Goal: Task Accomplishment & Management: Manage account settings

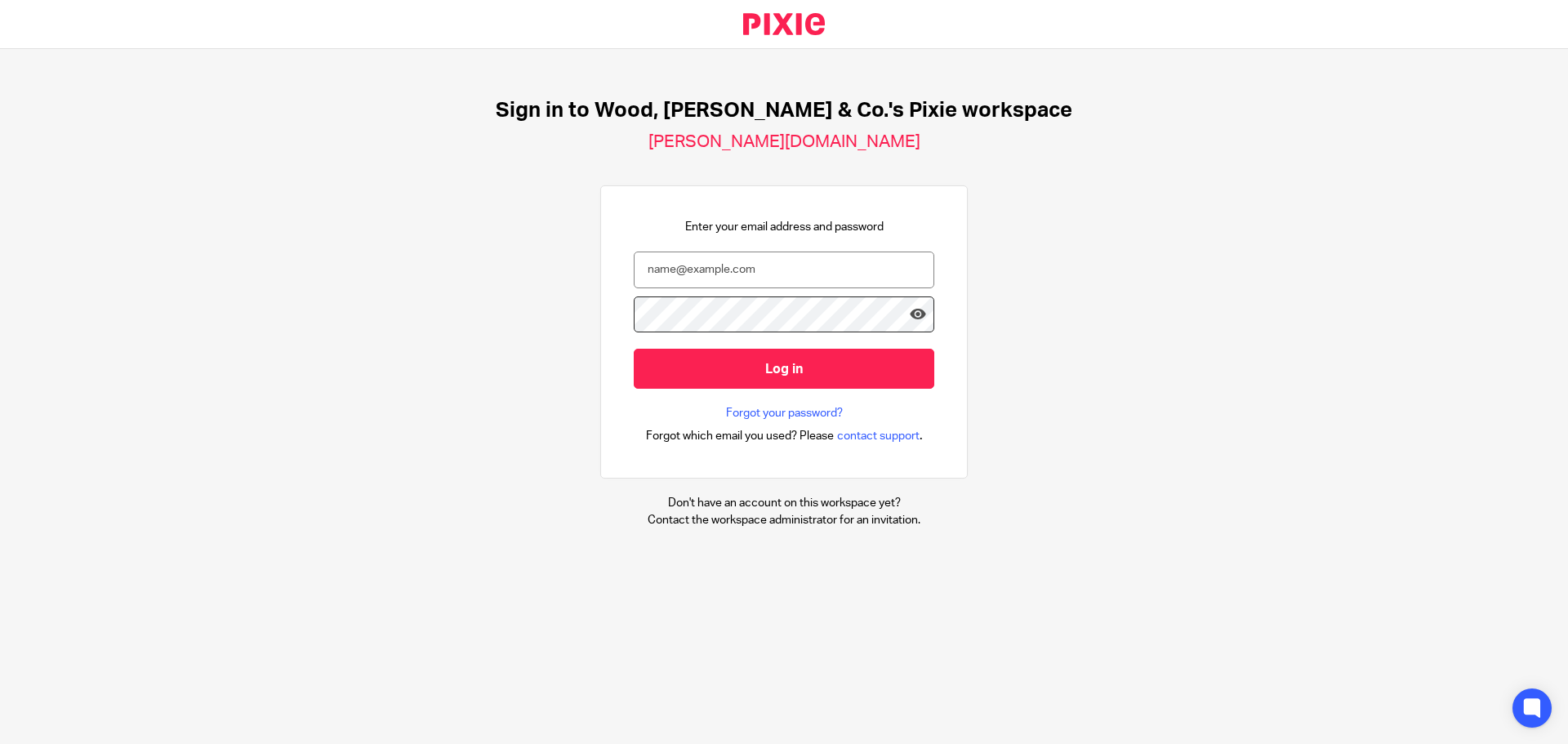
type input "a.clarke@woodhicks.co.uk"
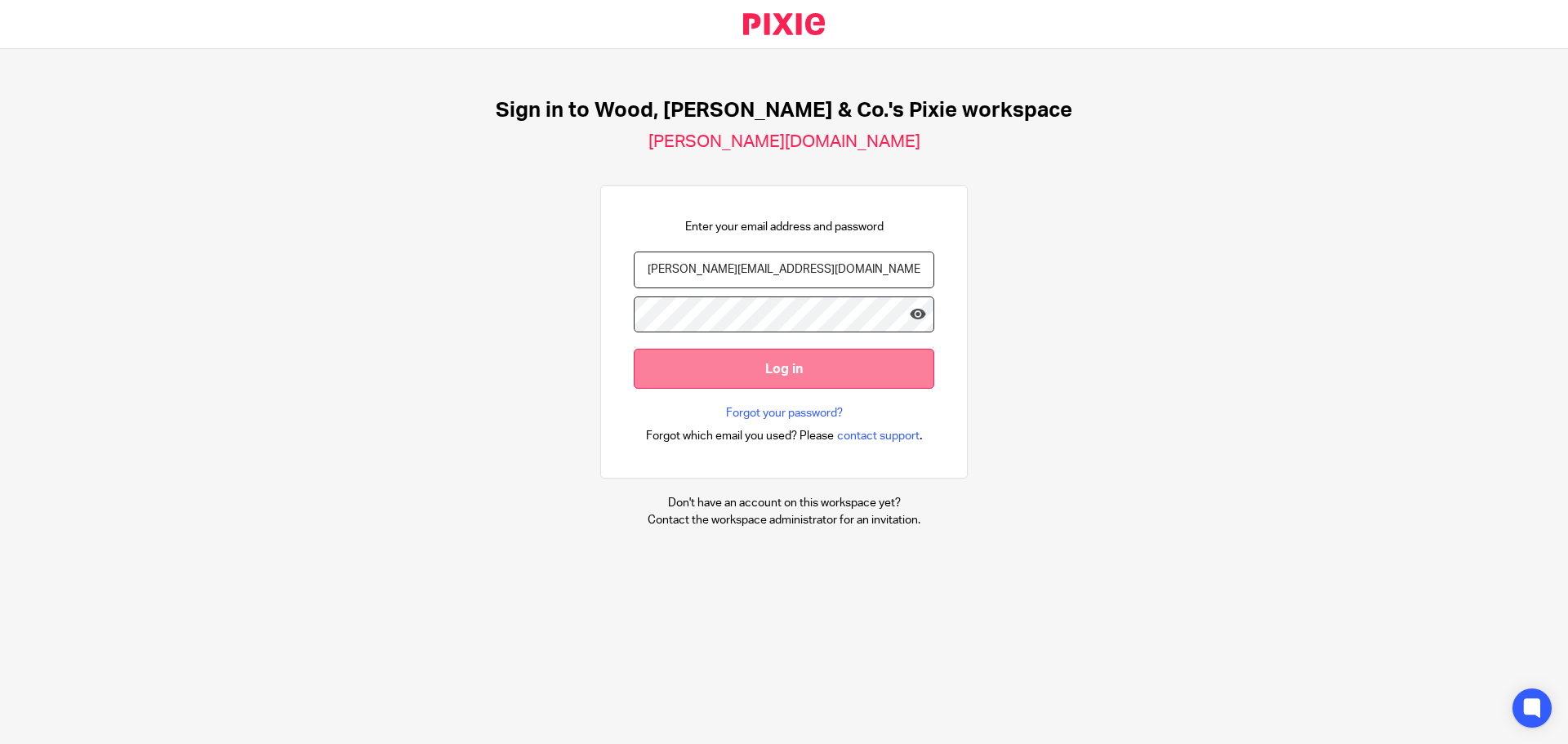
click at [889, 383] on input "Log in" at bounding box center [783, 368] width 300 height 40
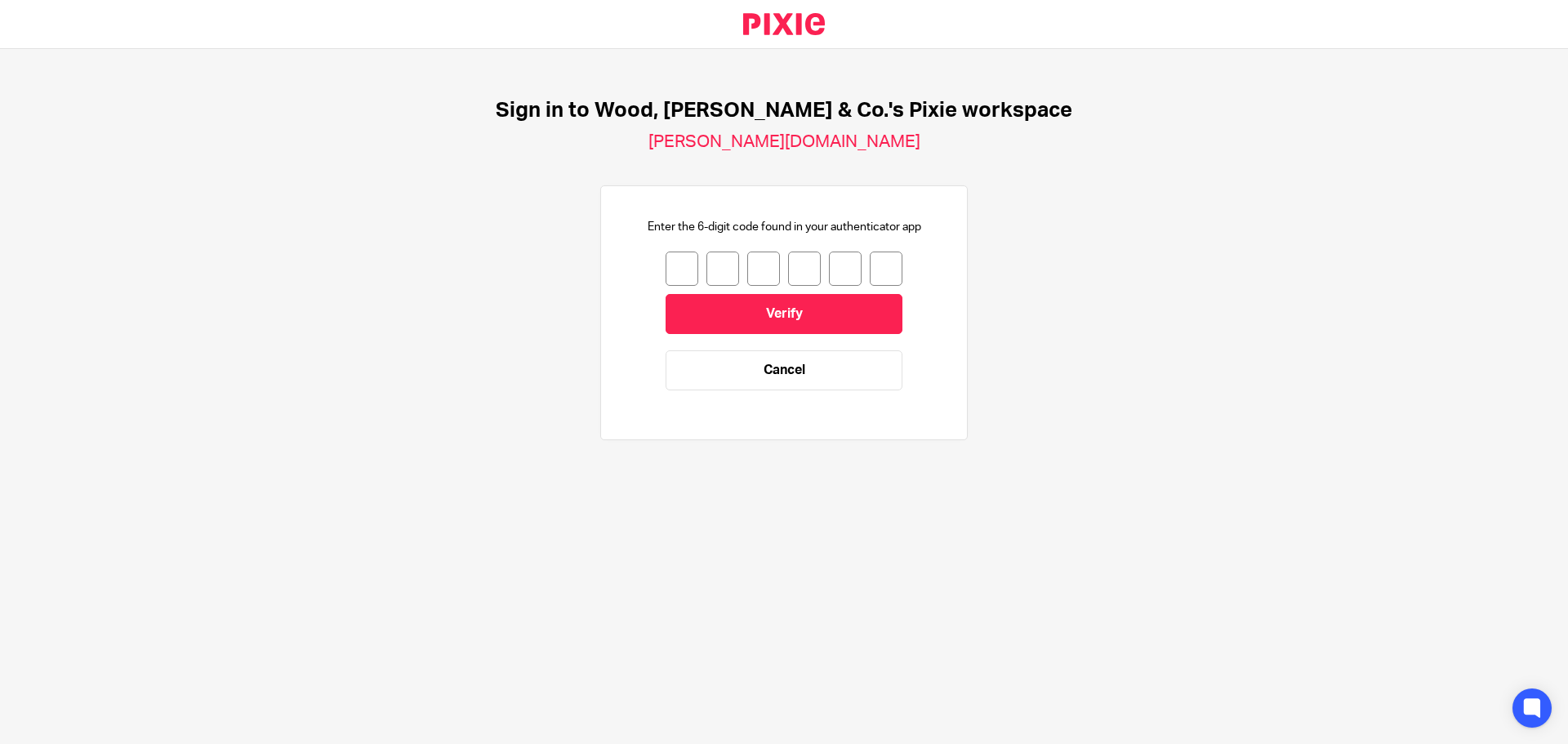
click at [666, 262] on input "number" at bounding box center [682, 269] width 32 height 34
type input "1"
type input "6"
type input "2"
type input "6"
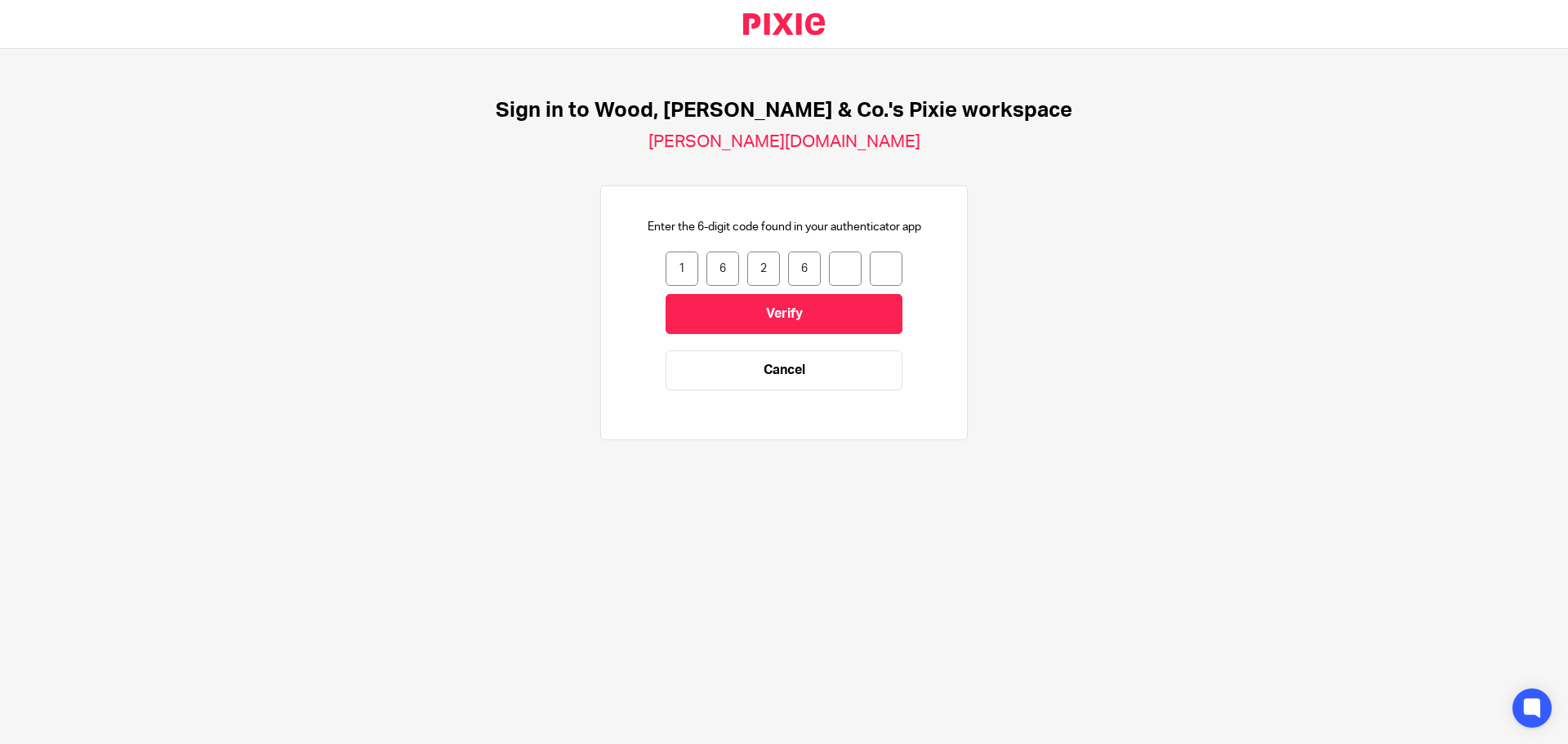
type input "9"
type input "5"
click at [770, 324] on input "Verify" at bounding box center [784, 314] width 236 height 40
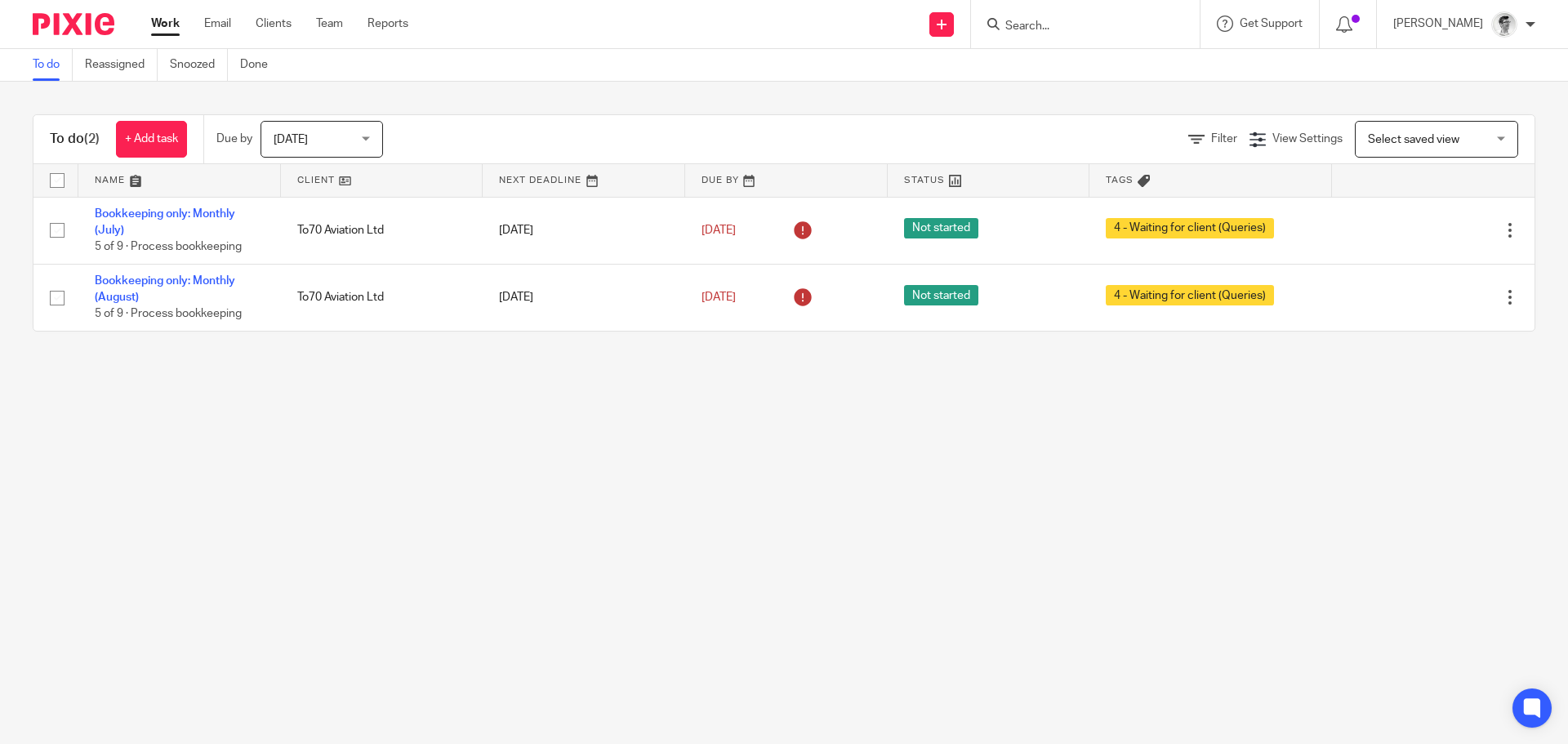
click at [323, 144] on span "[DATE]" at bounding box center [317, 139] width 87 height 34
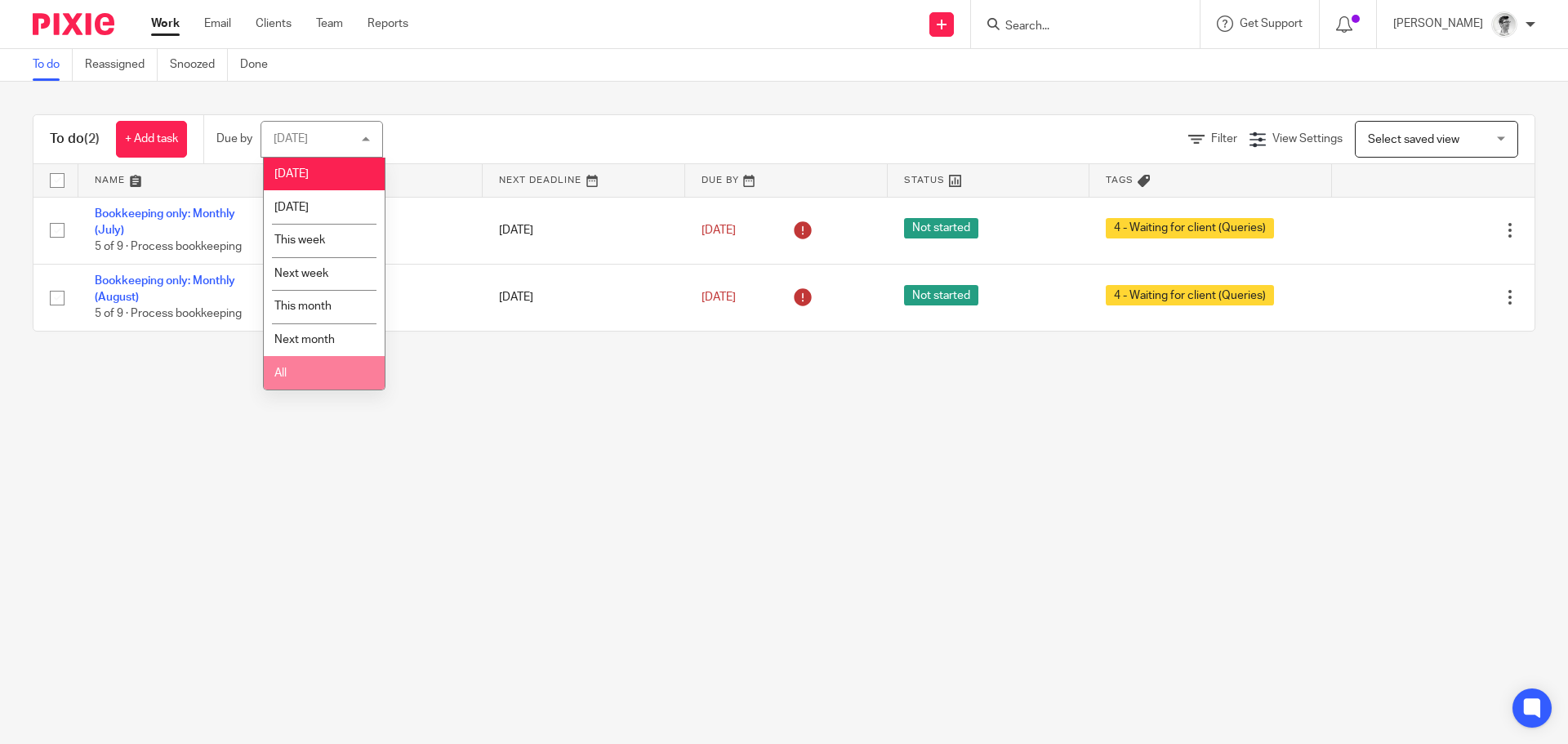
click at [318, 379] on li "All" at bounding box center [324, 372] width 121 height 33
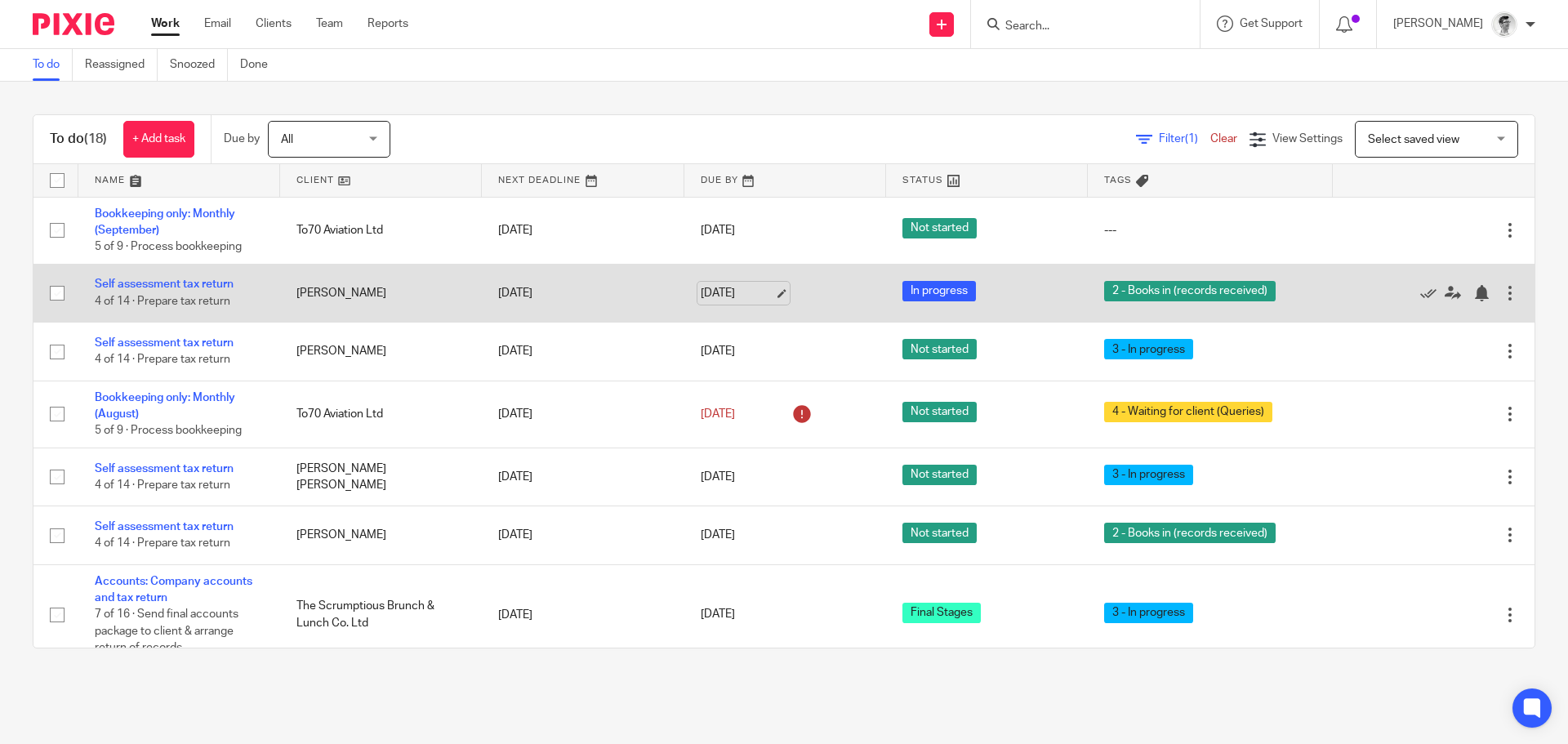
click at [726, 286] on link "[DATE]" at bounding box center [737, 293] width 73 height 17
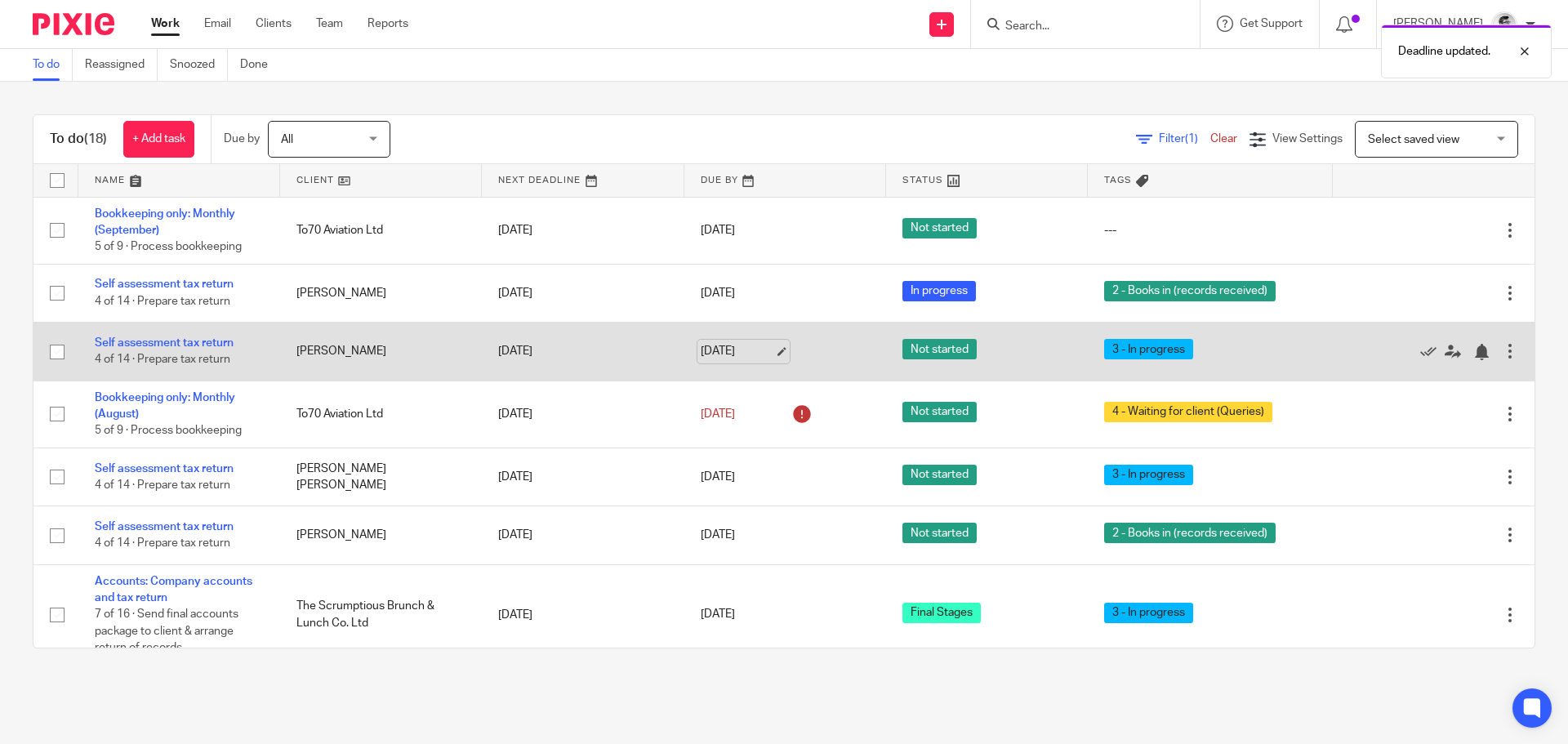
click at [701, 351] on link "[DATE]" at bounding box center [737, 351] width 73 height 17
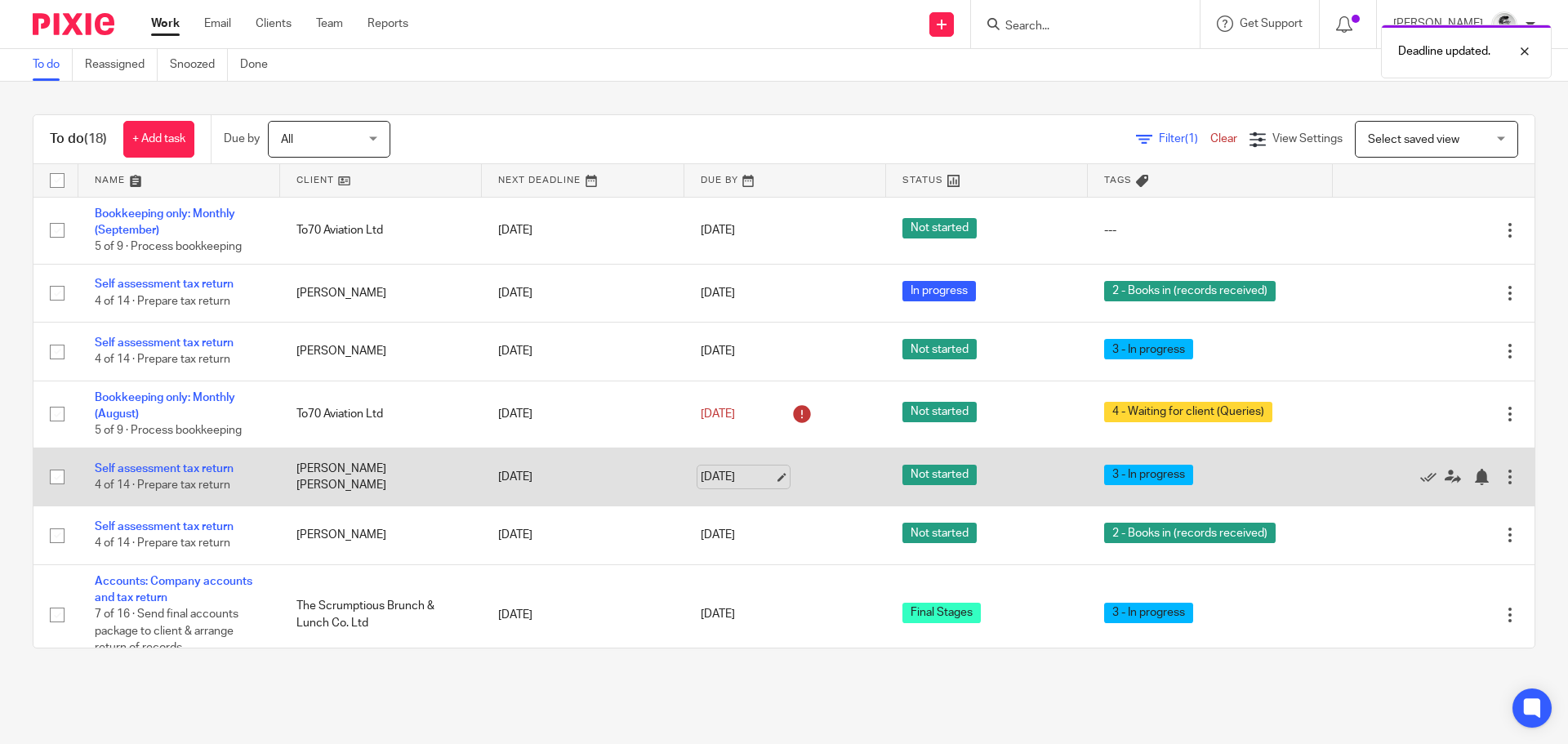
click at [717, 475] on link "14 Oct 2025" at bounding box center [737, 477] width 73 height 17
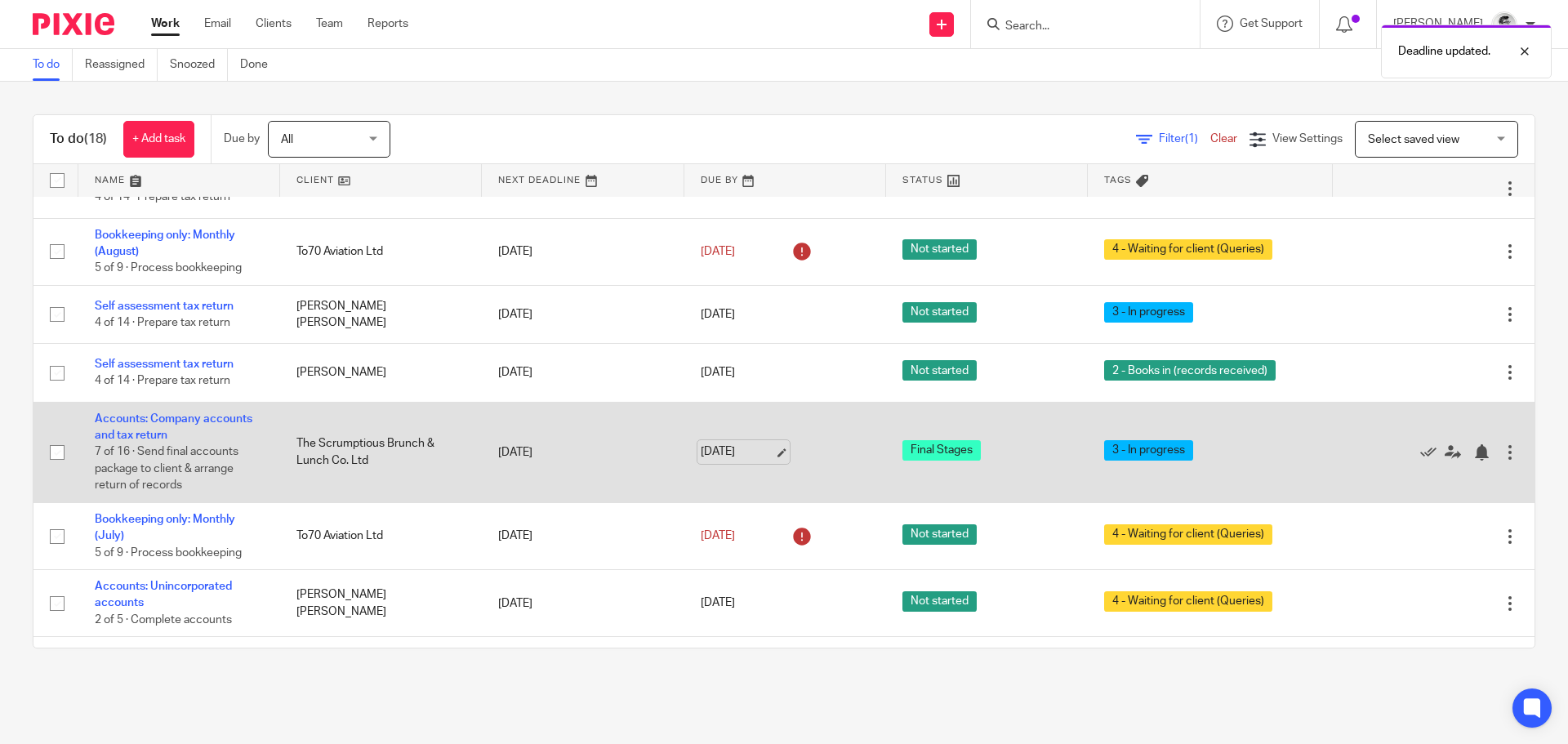
scroll to position [163, 0]
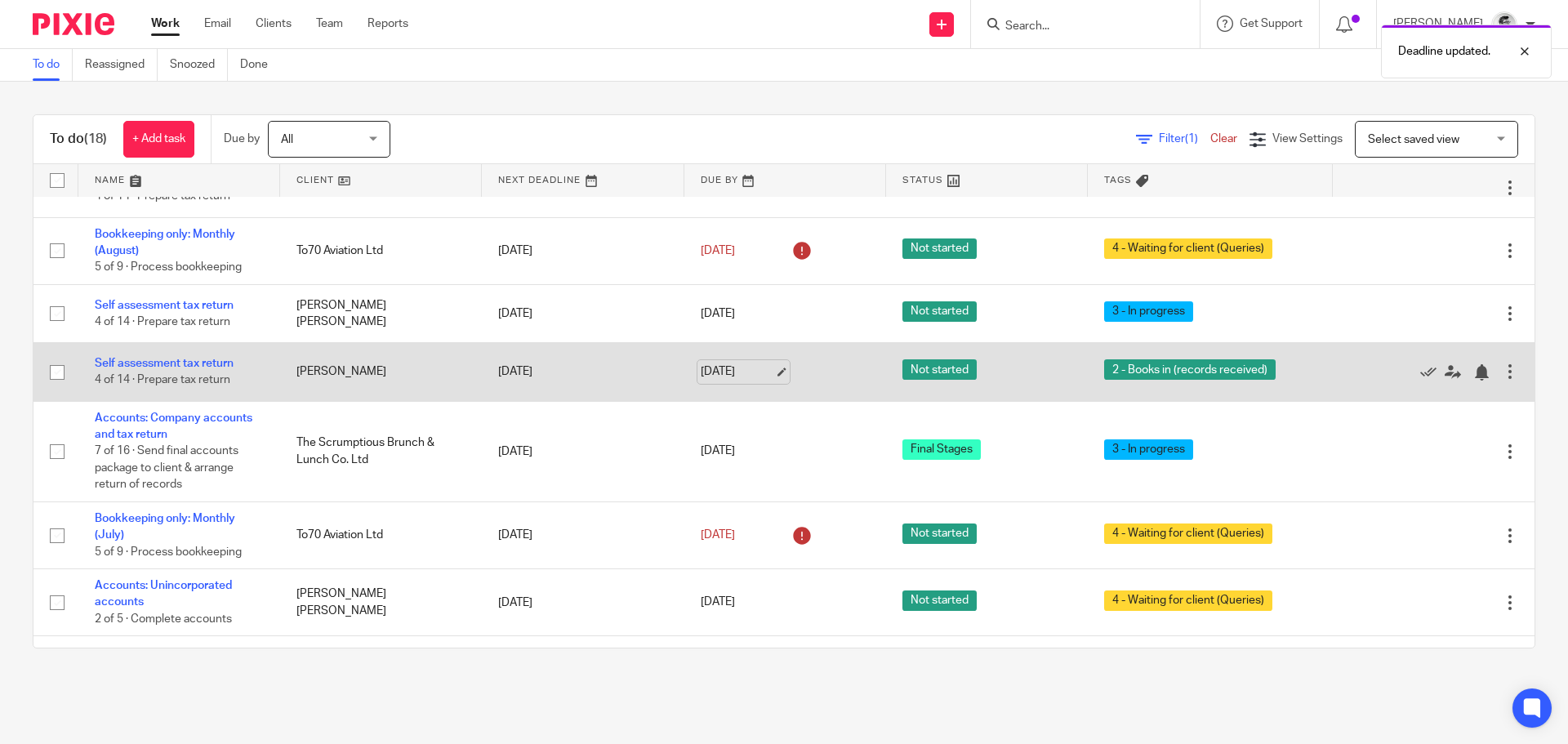
click at [719, 378] on link "14 Oct 2025" at bounding box center [737, 372] width 73 height 17
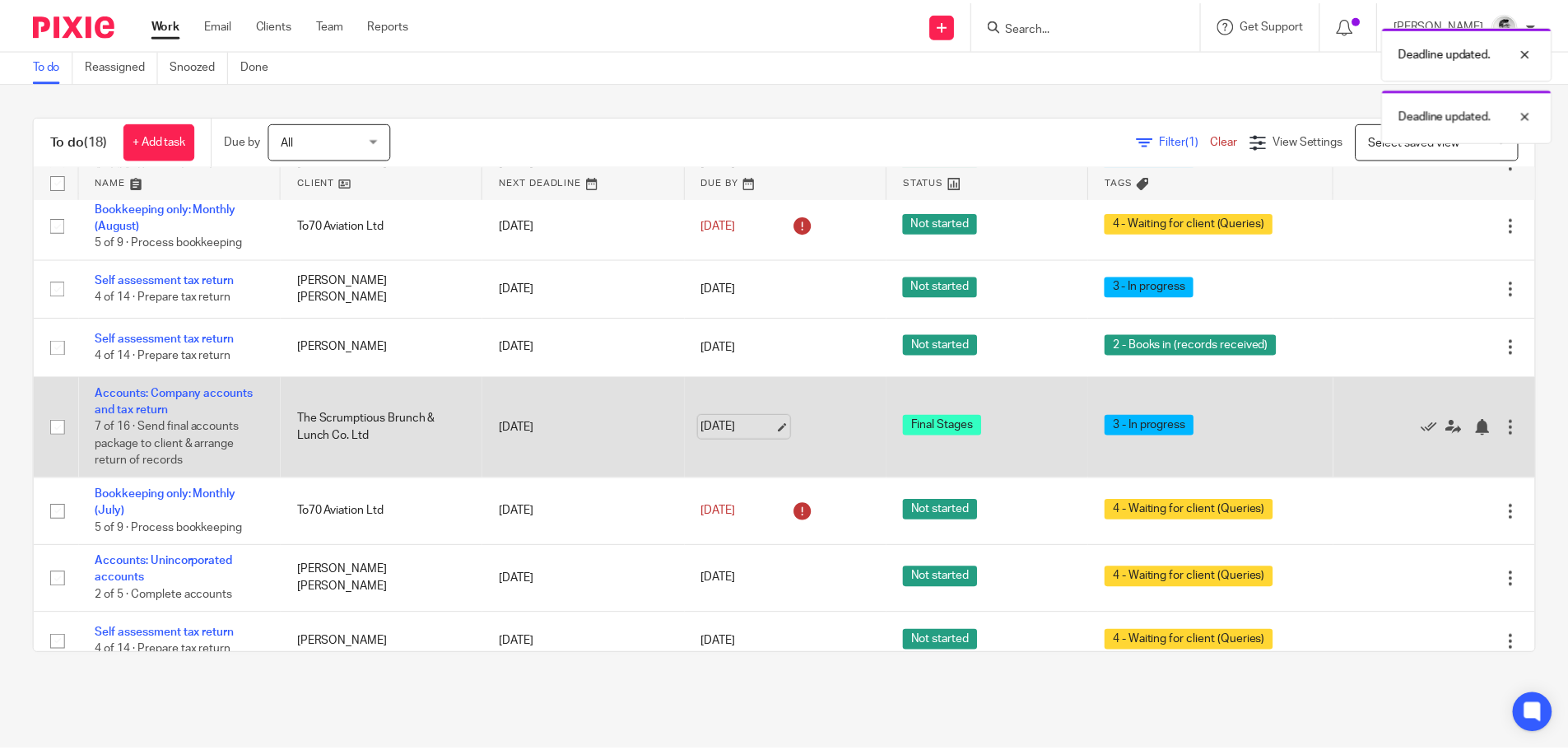
scroll to position [329, 0]
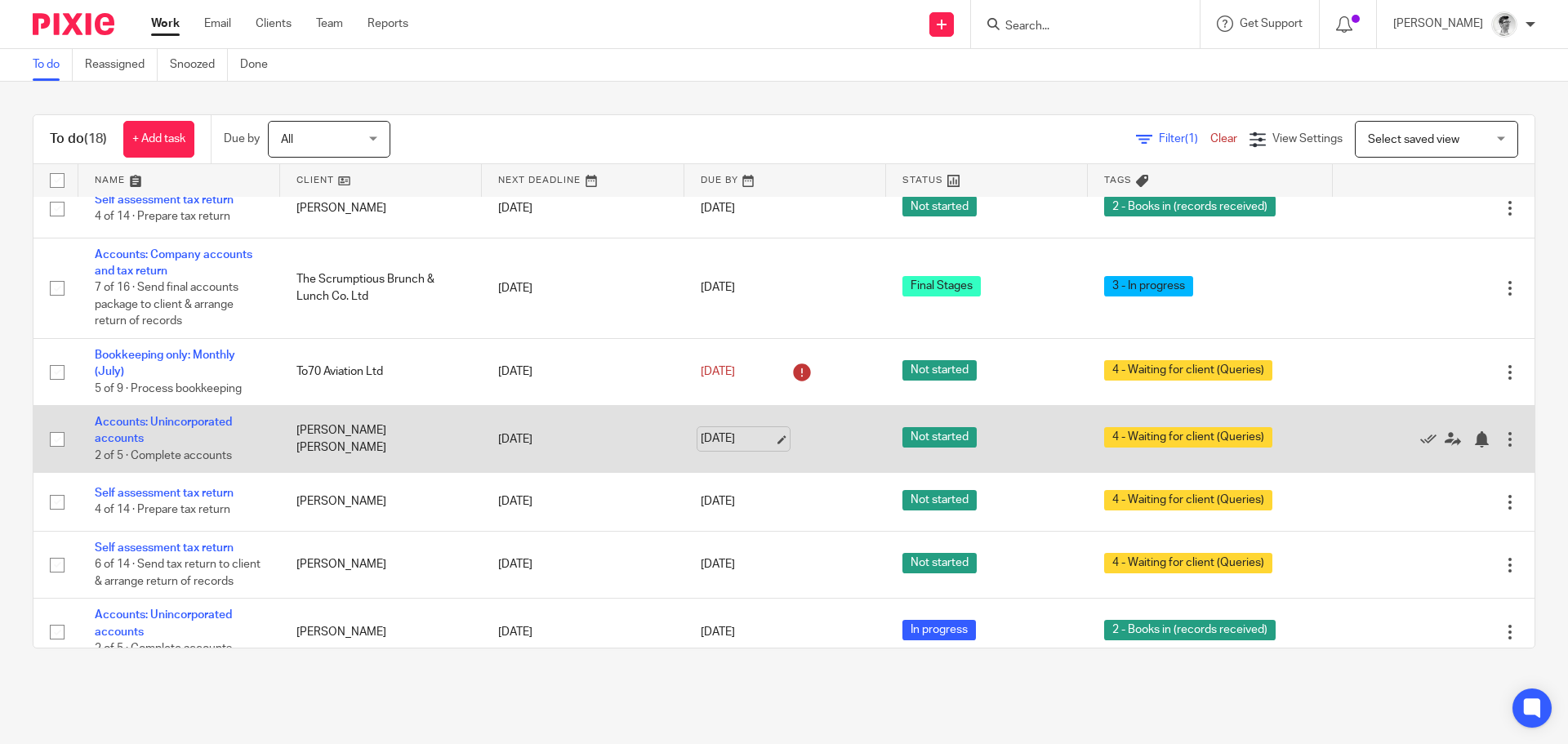
click at [724, 438] on link "14 Oct 2025" at bounding box center [737, 438] width 73 height 17
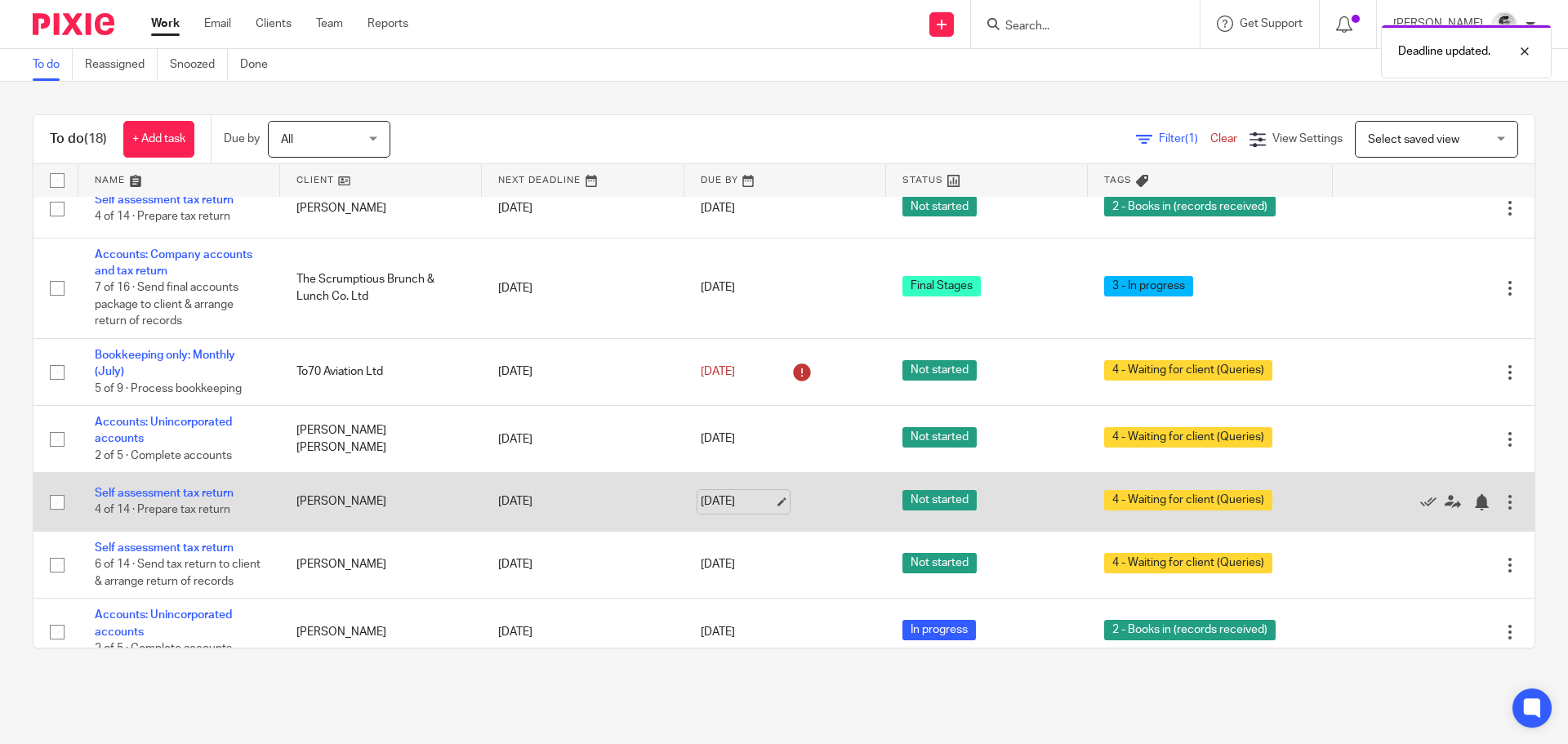
click at [709, 501] on link "14 Oct 2025" at bounding box center [737, 501] width 73 height 17
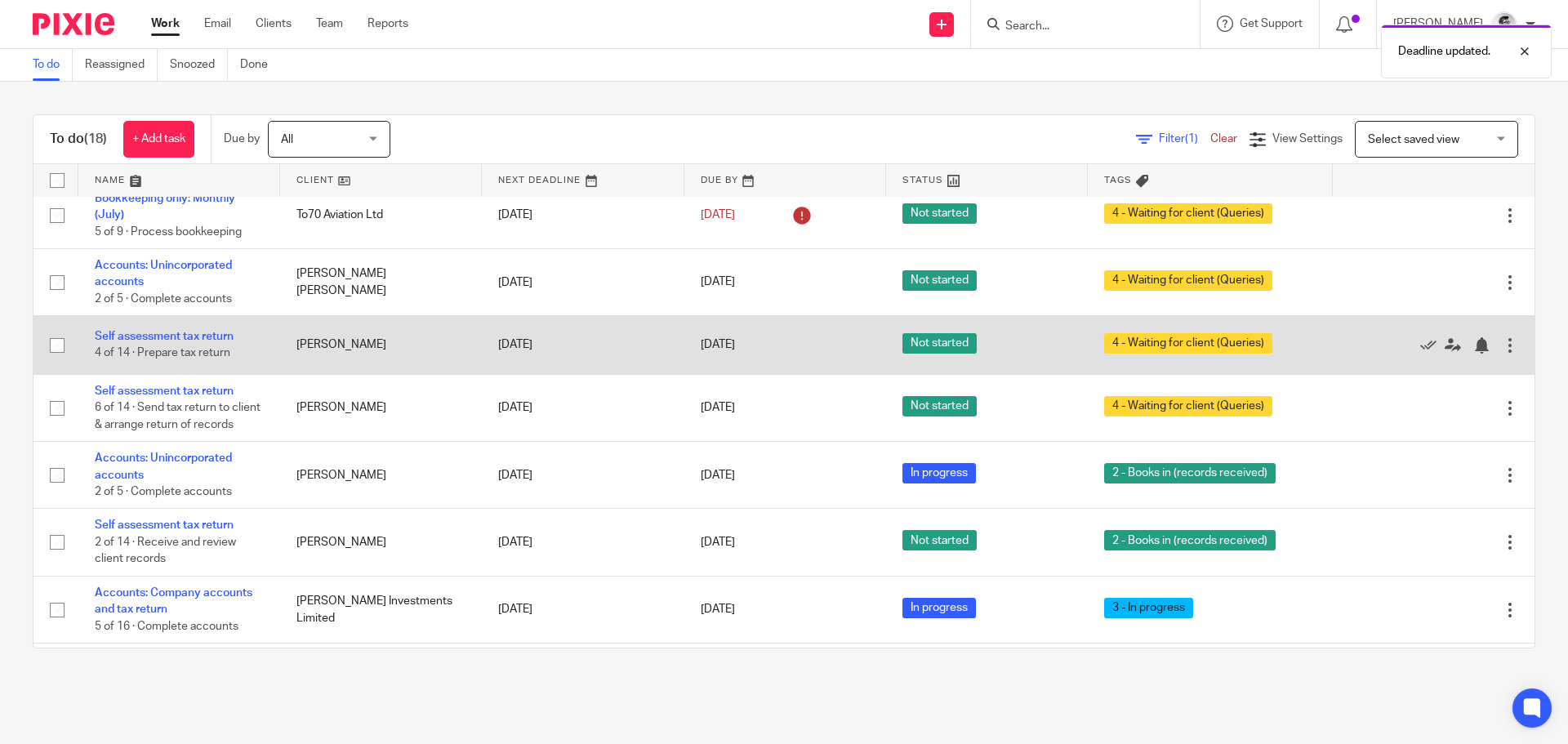
scroll to position [490, 0]
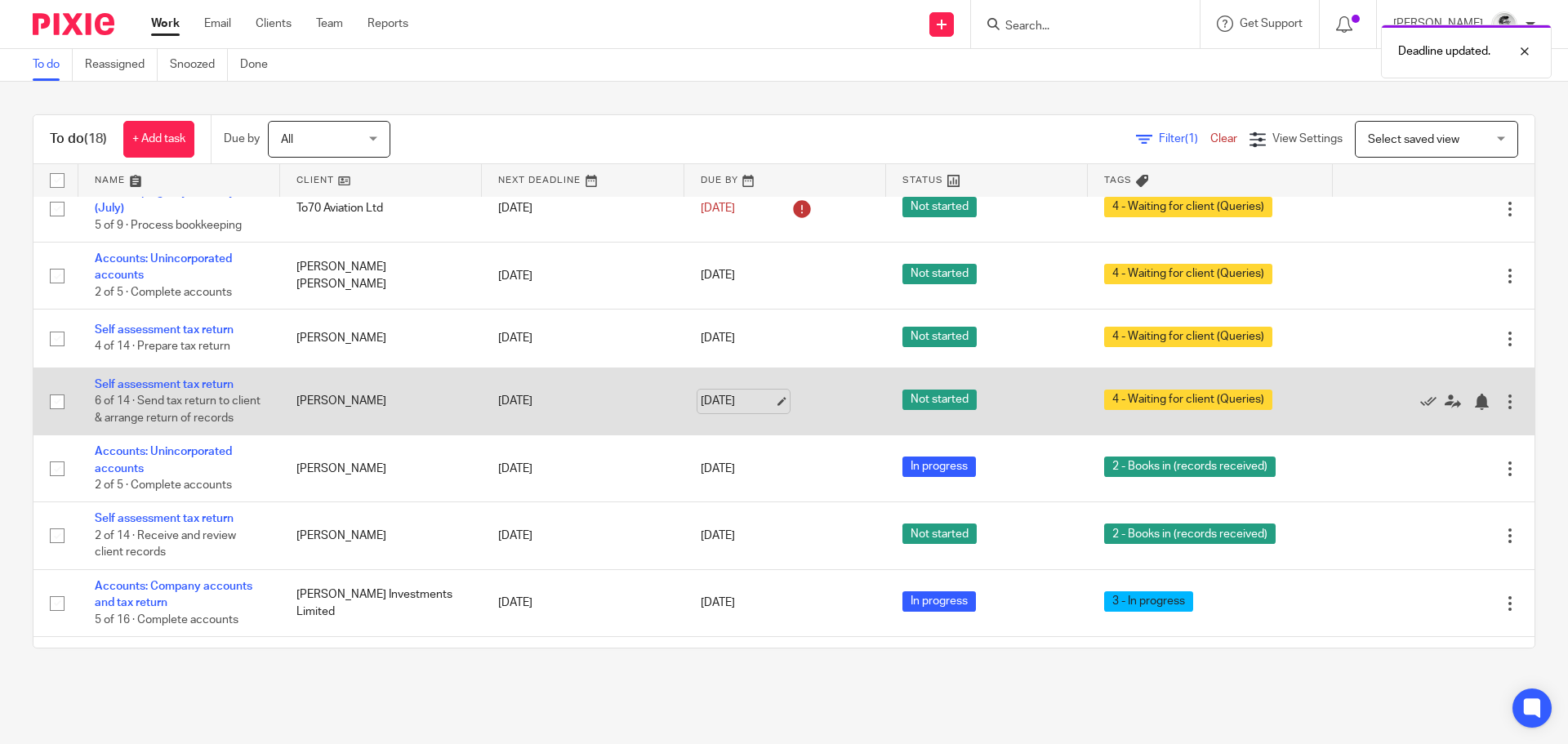
click at [736, 406] on link "[DATE]" at bounding box center [737, 400] width 73 height 17
click at [729, 409] on link "10 Oct 2025" at bounding box center [737, 400] width 73 height 17
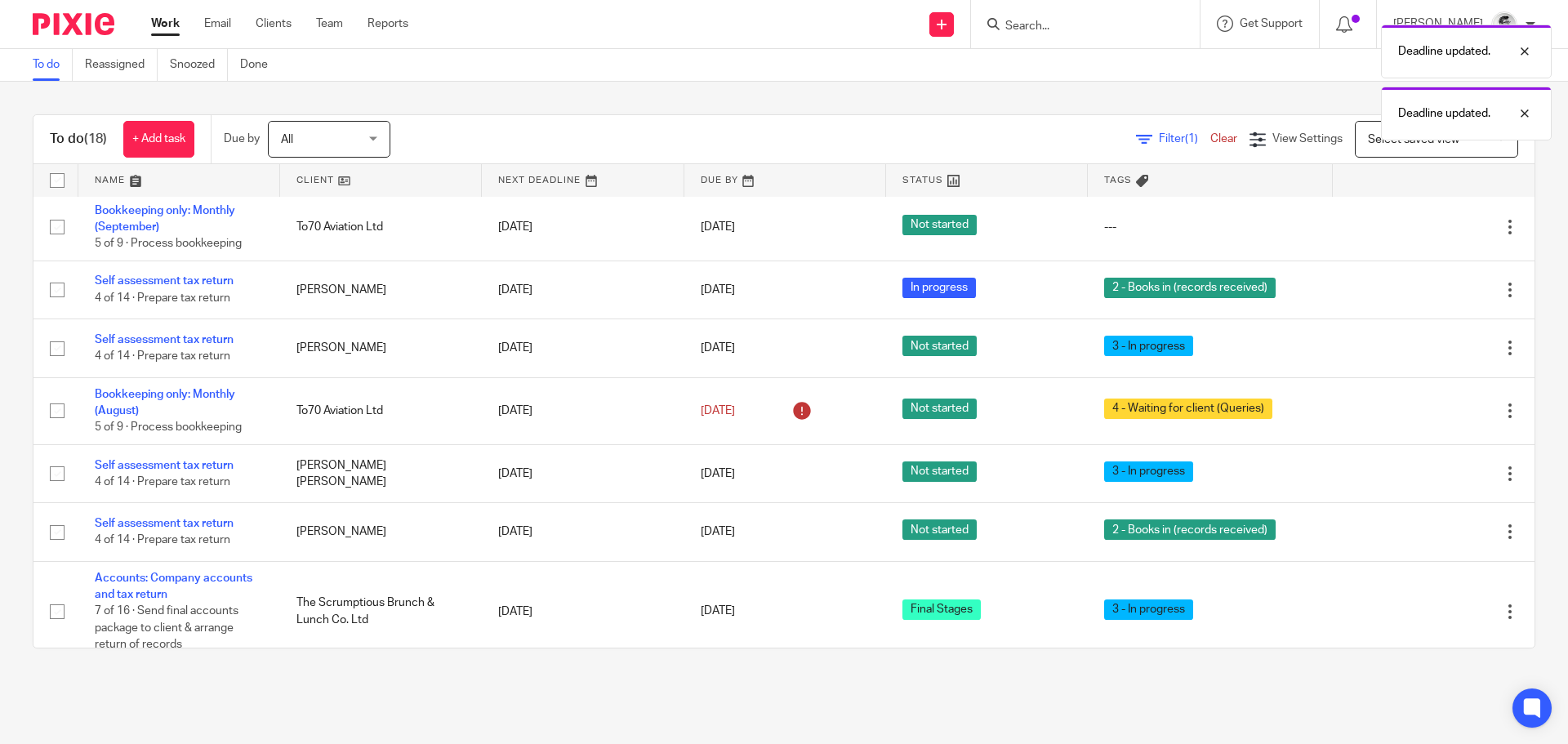
scroll to position [0, 0]
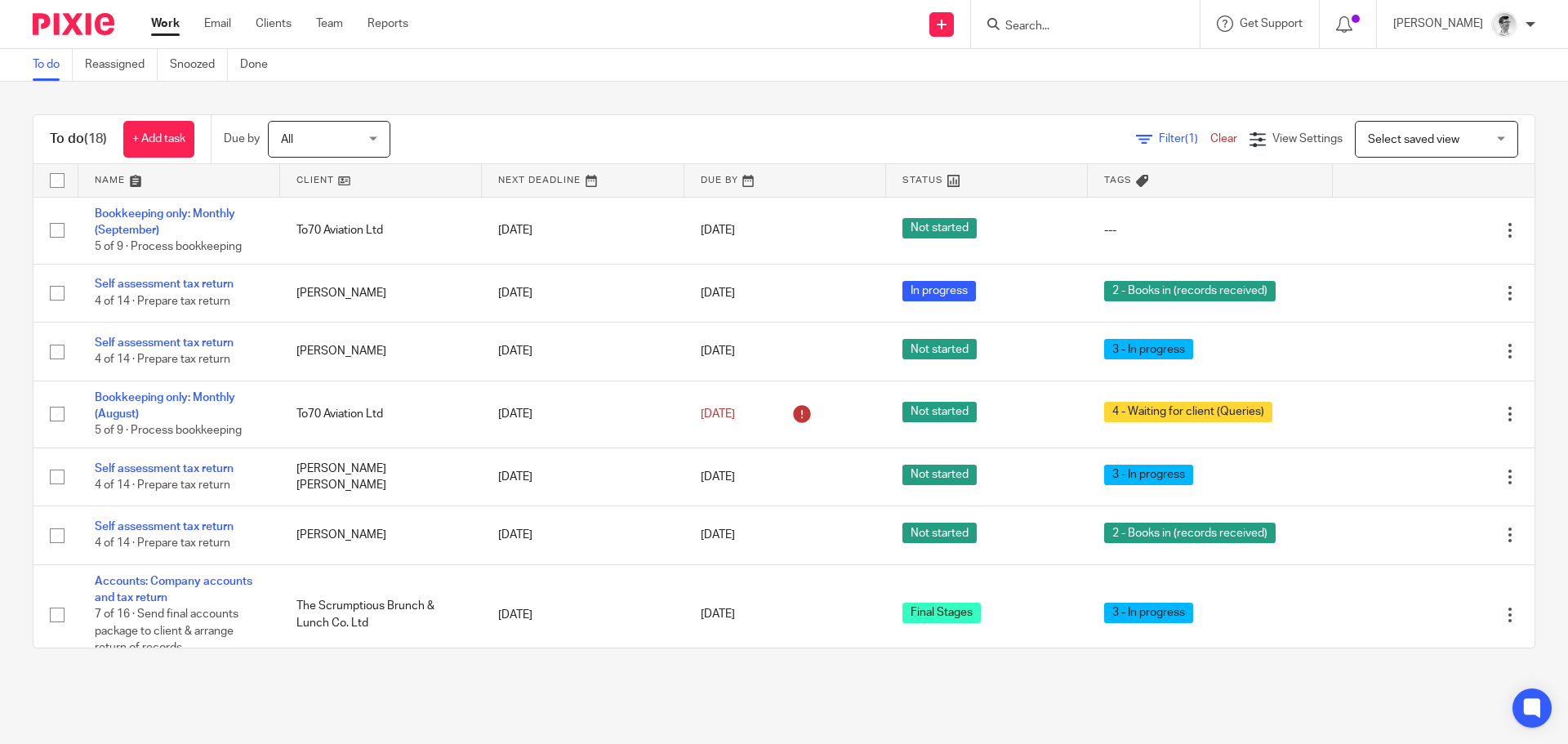
click at [1150, 24] on input "Search" at bounding box center [1076, 27] width 147 height 14
click at [1124, 17] on form at bounding box center [1090, 23] width 174 height 21
click at [1116, 23] on input "Search" at bounding box center [1076, 27] width 147 height 14
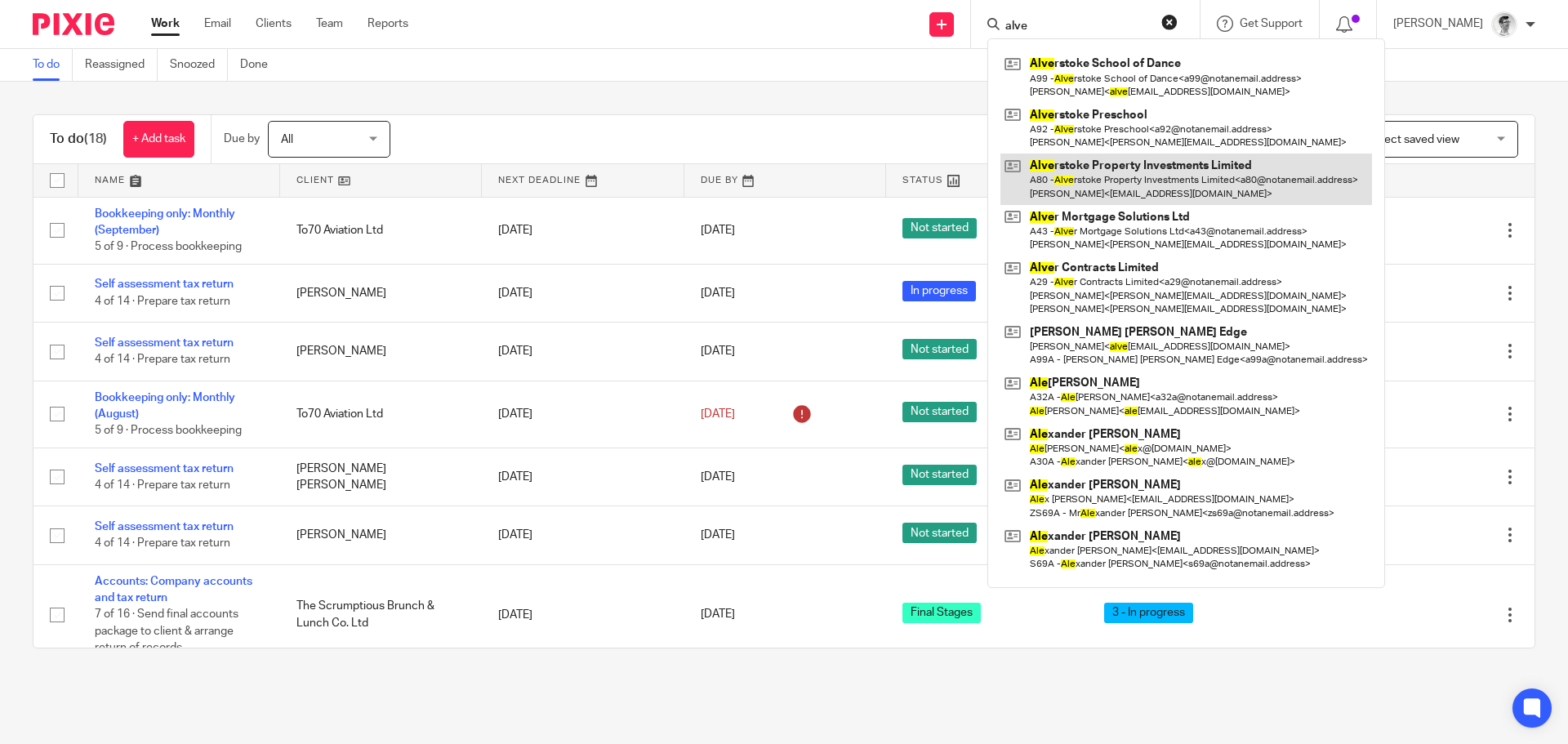
type input "alve"
click at [1185, 160] on link at bounding box center [1186, 179] width 372 height 51
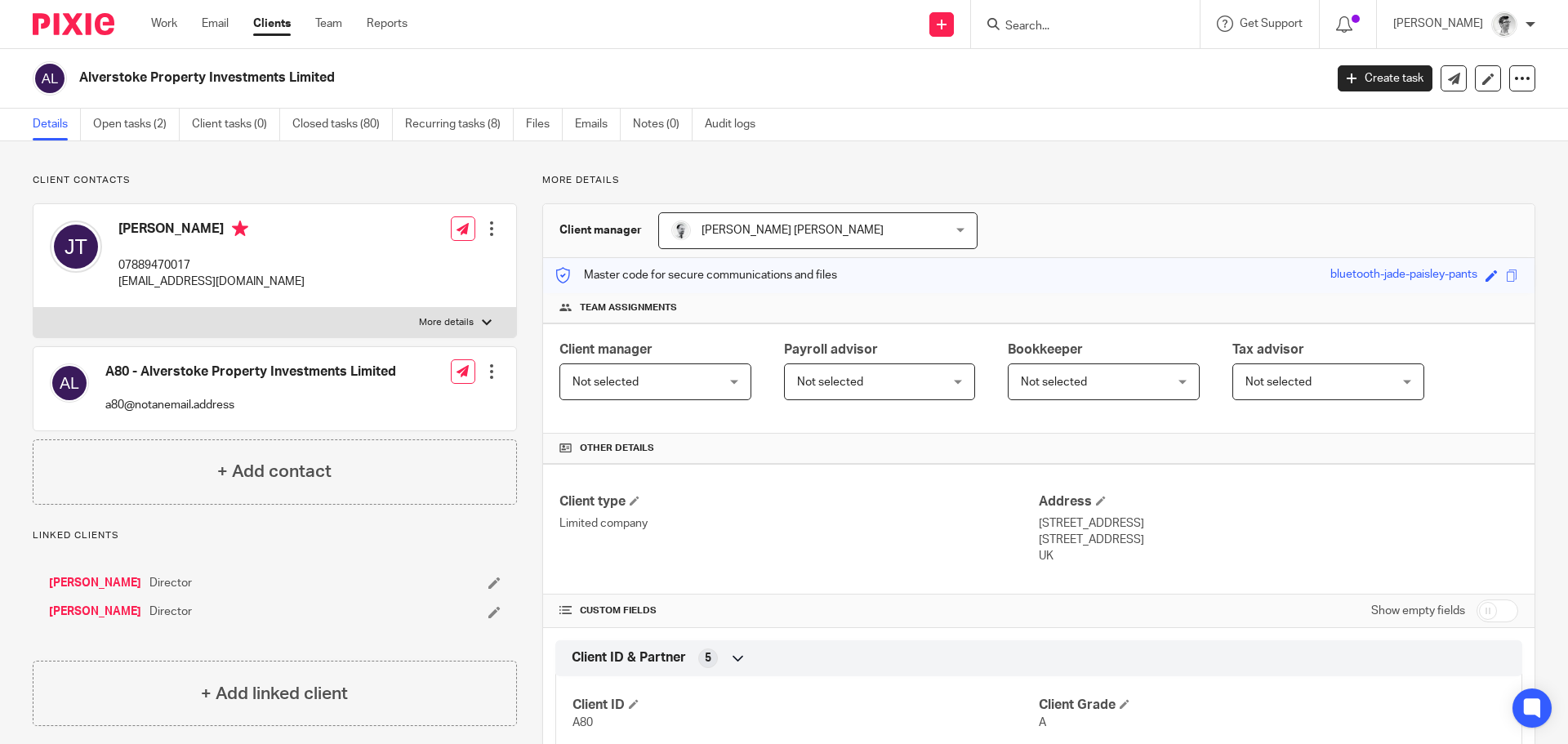
click at [1089, 18] on form at bounding box center [1090, 23] width 174 height 21
click at [1079, 25] on input "Search" at bounding box center [1076, 27] width 147 height 14
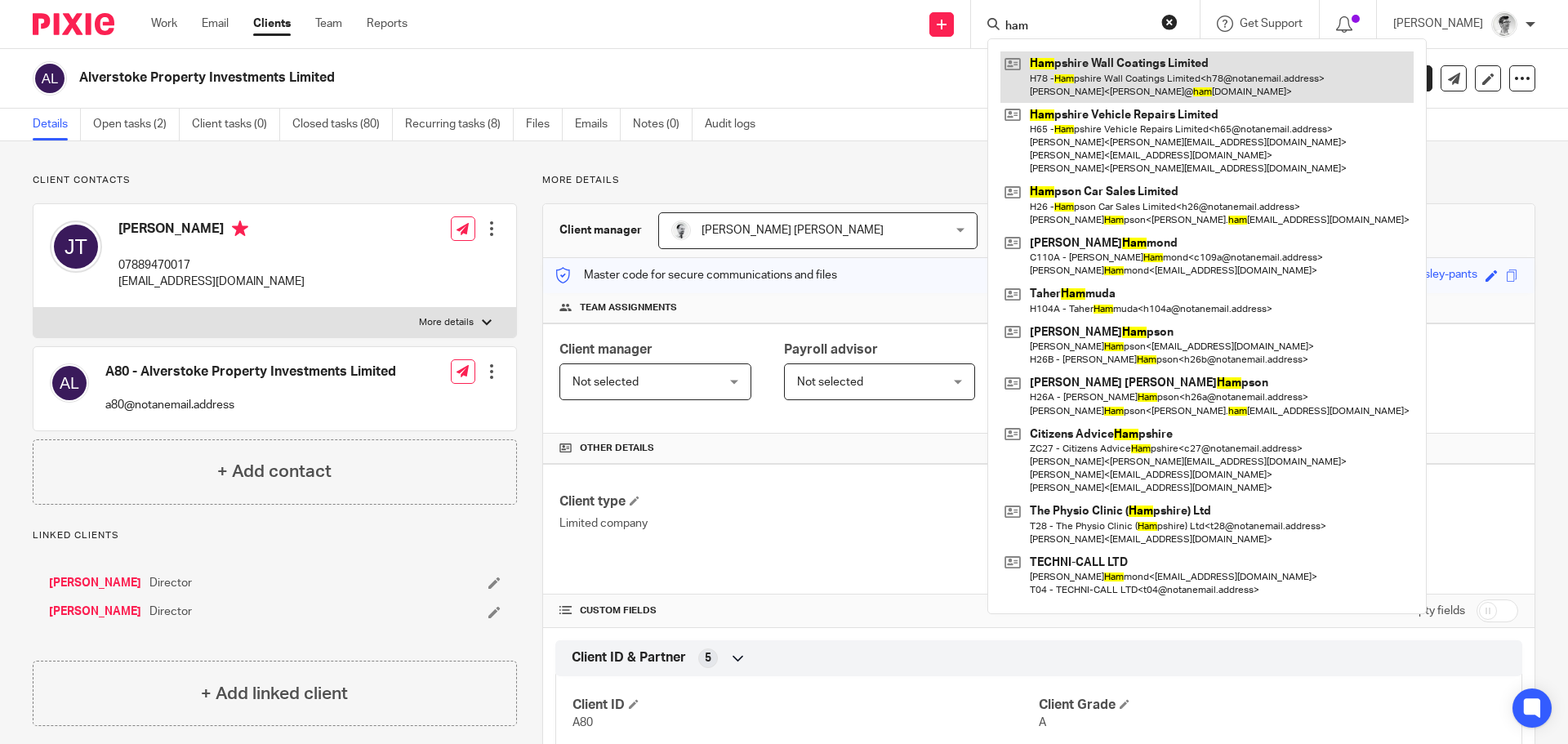
type input "ham"
click at [1102, 87] on link at bounding box center [1207, 77] width 413 height 51
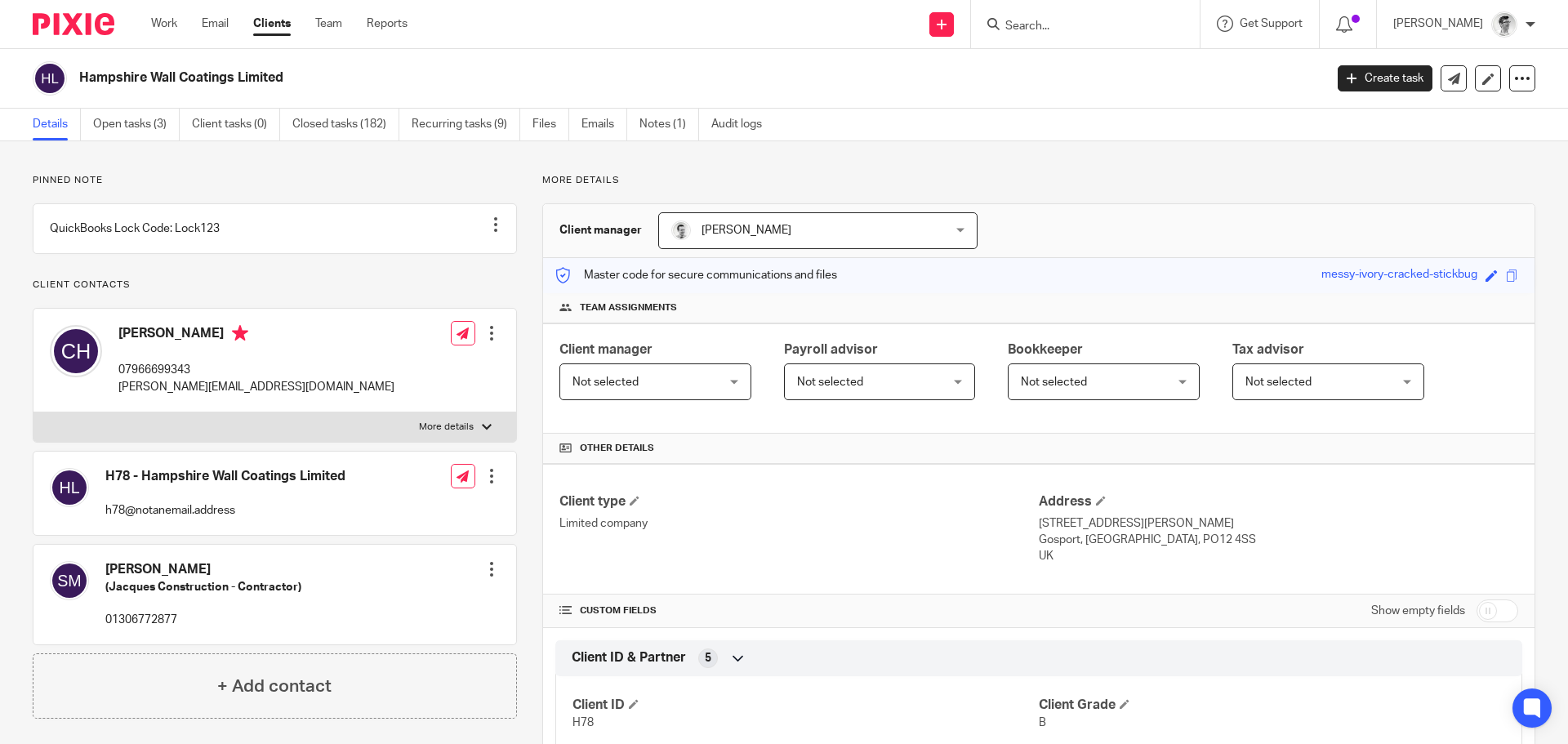
drag, startPoint x: 291, startPoint y: 81, endPoint x: 78, endPoint y: 75, distance: 213.1
click at [78, 75] on div "Hampshire Wall Coatings Limited" at bounding box center [672, 78] width 1280 height 34
copy h2 "Hampshire Wall Coatings Limited"
click at [1150, 32] on input "Search" at bounding box center [1076, 27] width 147 height 14
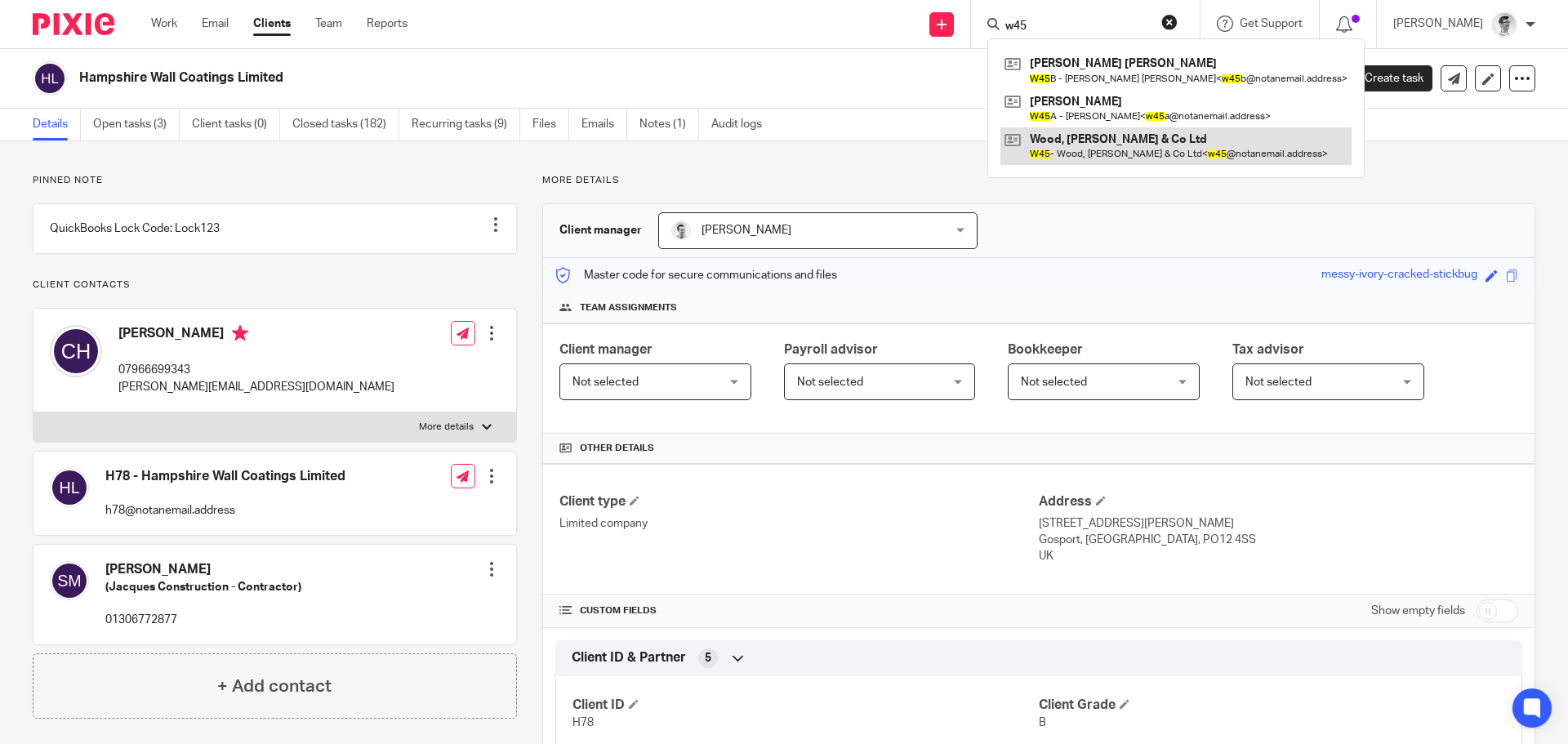
type input "w45"
click at [1151, 146] on link at bounding box center [1176, 146] width 351 height 38
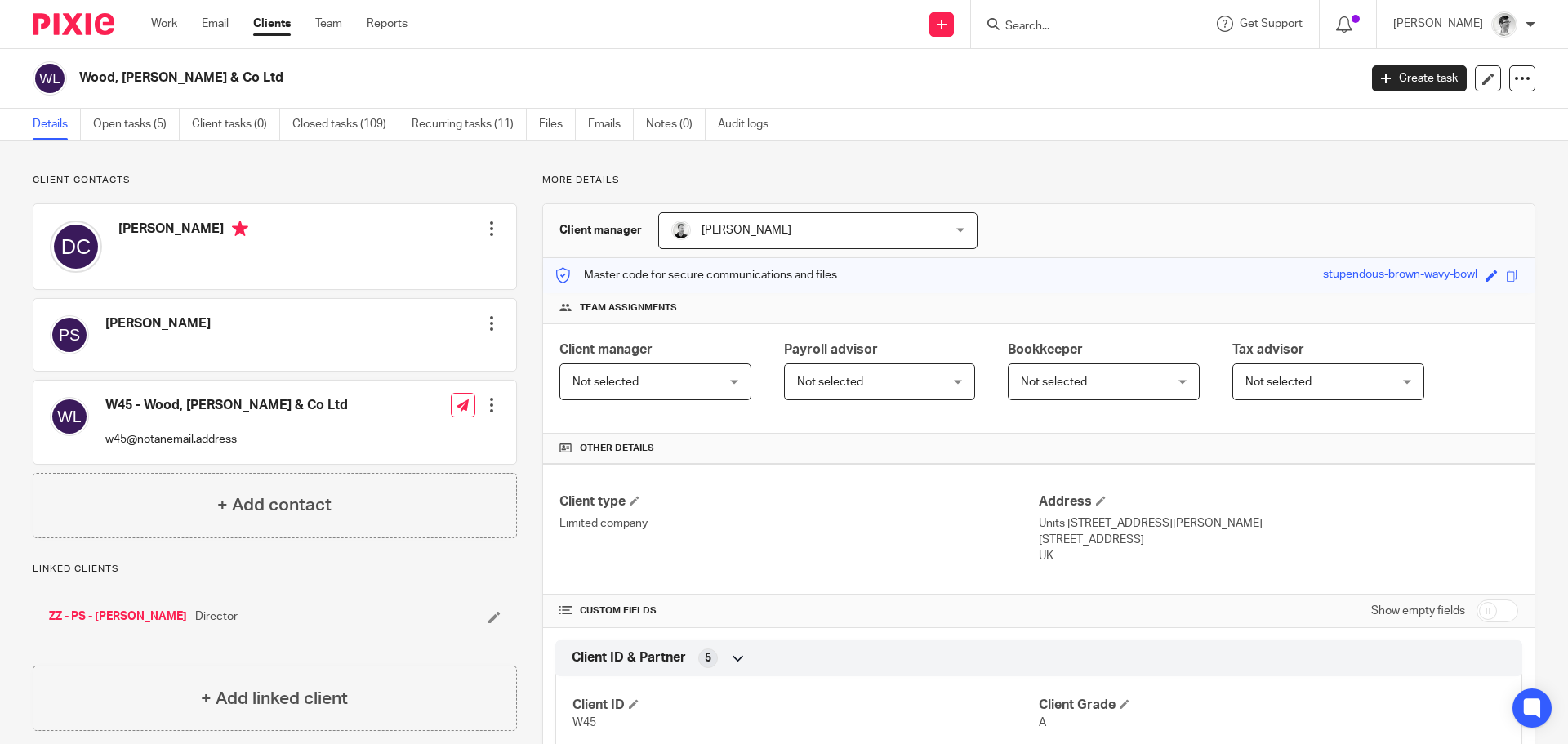
drag, startPoint x: 217, startPoint y: 82, endPoint x: 82, endPoint y: 69, distance: 135.6
click at [82, 69] on div "Wood, [PERSON_NAME] & Co Ltd" at bounding box center [689, 78] width 1314 height 34
copy h2 "Wood, [PERSON_NAME] & Co Ltd"
click at [1061, 30] on input "Search" at bounding box center [1076, 27] width 147 height 14
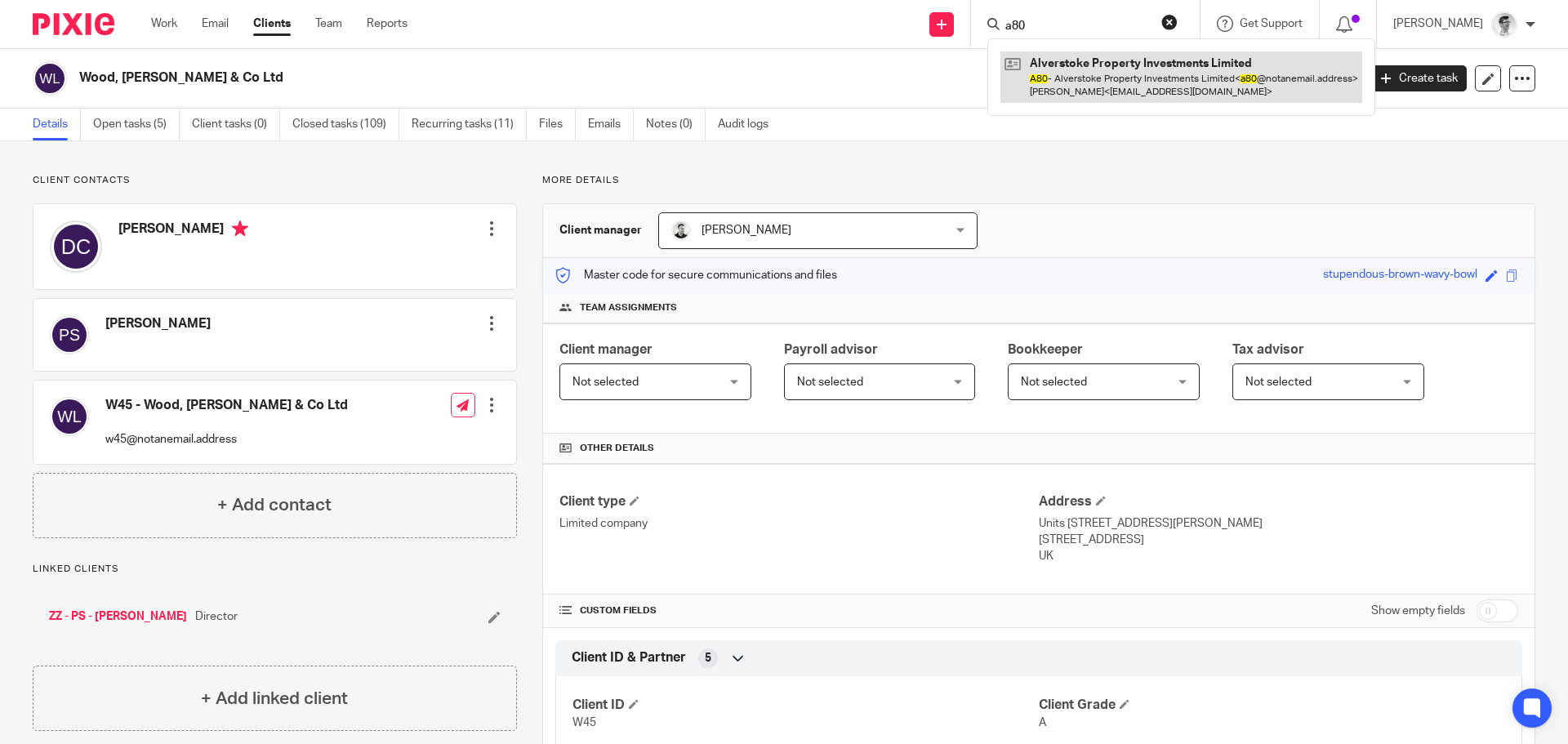
type input "a80"
click at [1084, 97] on link at bounding box center [1181, 77] width 362 height 51
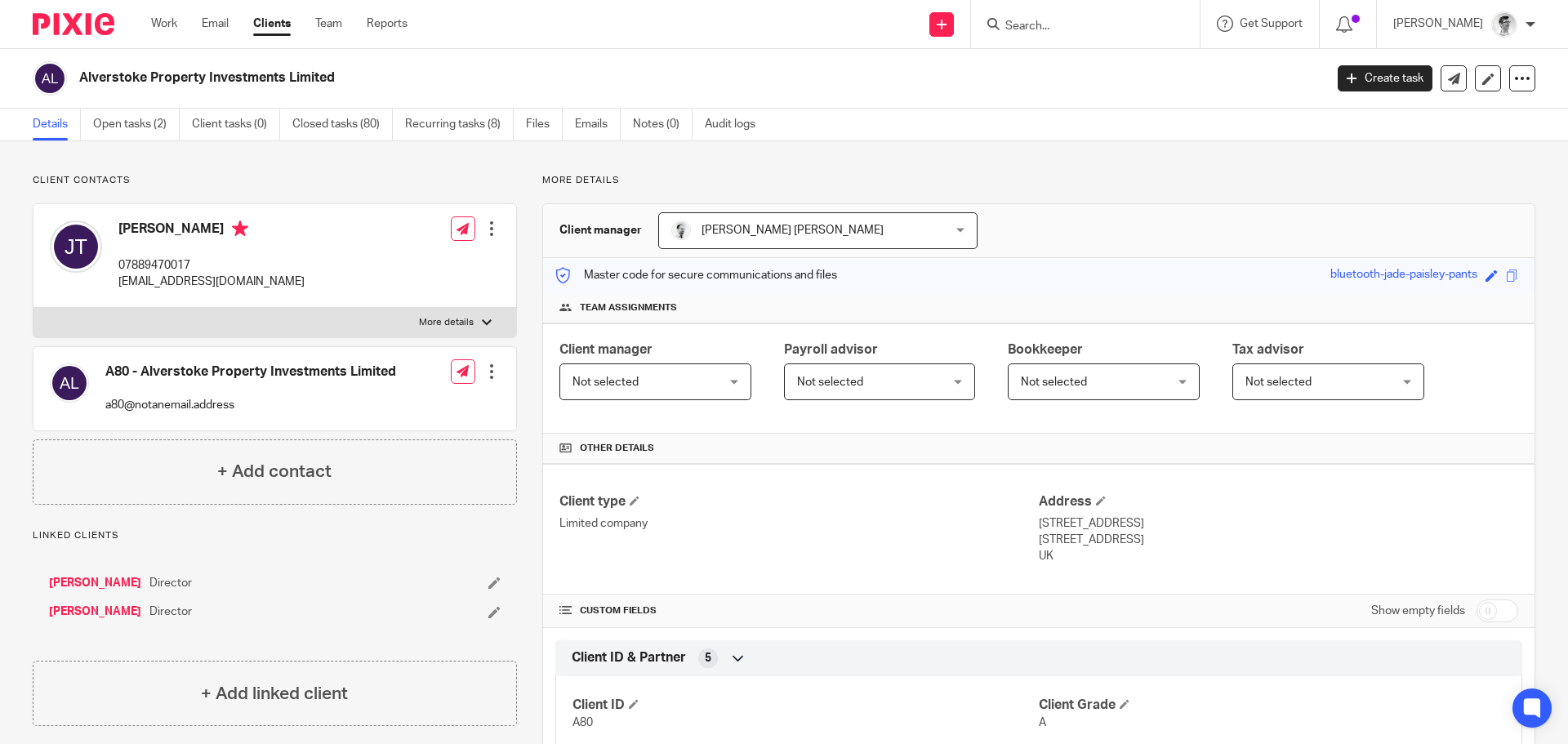
drag, startPoint x: 371, startPoint y: 89, endPoint x: 80, endPoint y: 83, distance: 291.1
click at [80, 83] on div "Alverstoke Property Investments Limited" at bounding box center [672, 78] width 1280 height 34
copy h2 "Alverstoke Property Investments Limited"
click at [1150, 26] on input "Search" at bounding box center [1076, 27] width 147 height 14
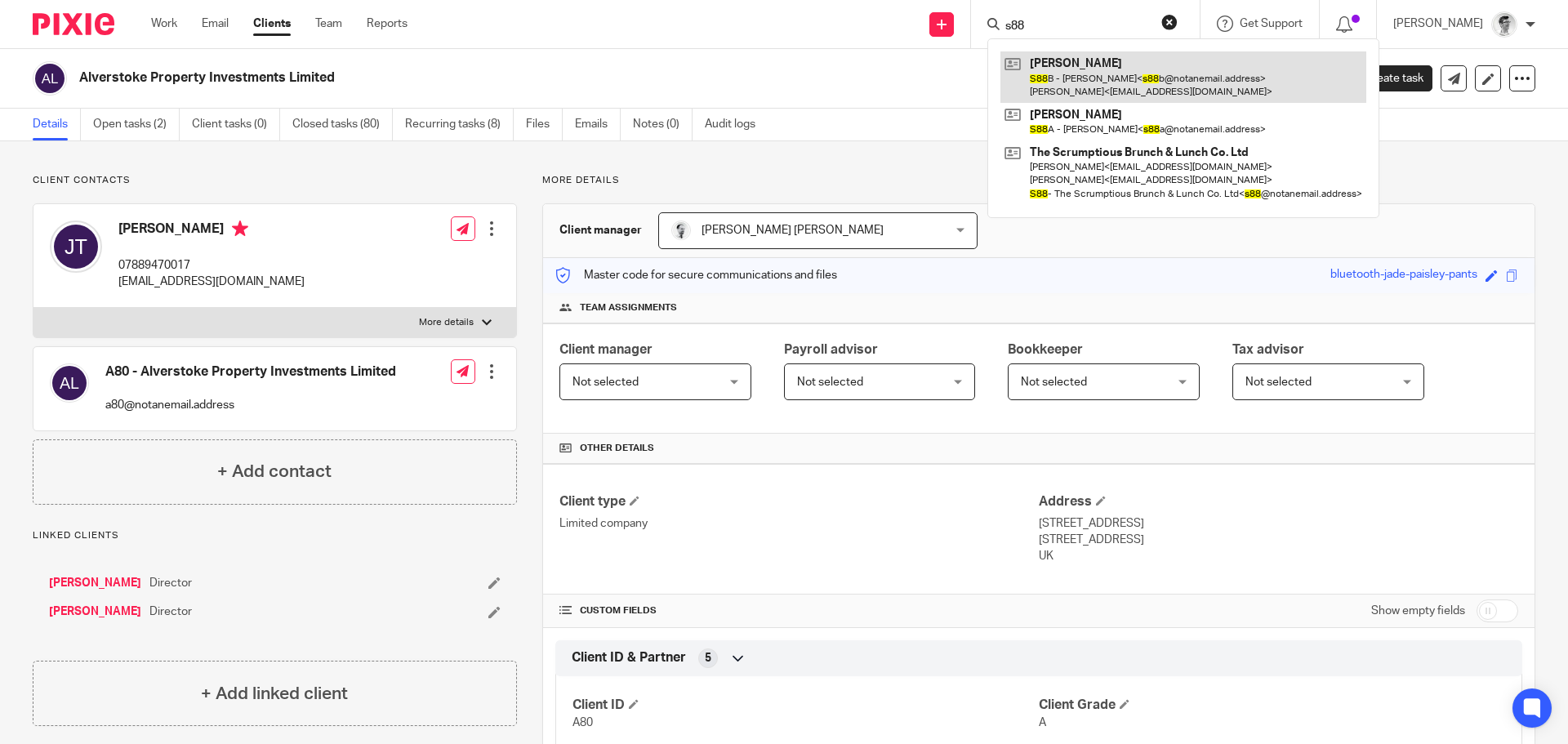
type input "s88"
click at [1131, 80] on link at bounding box center [1183, 77] width 365 height 51
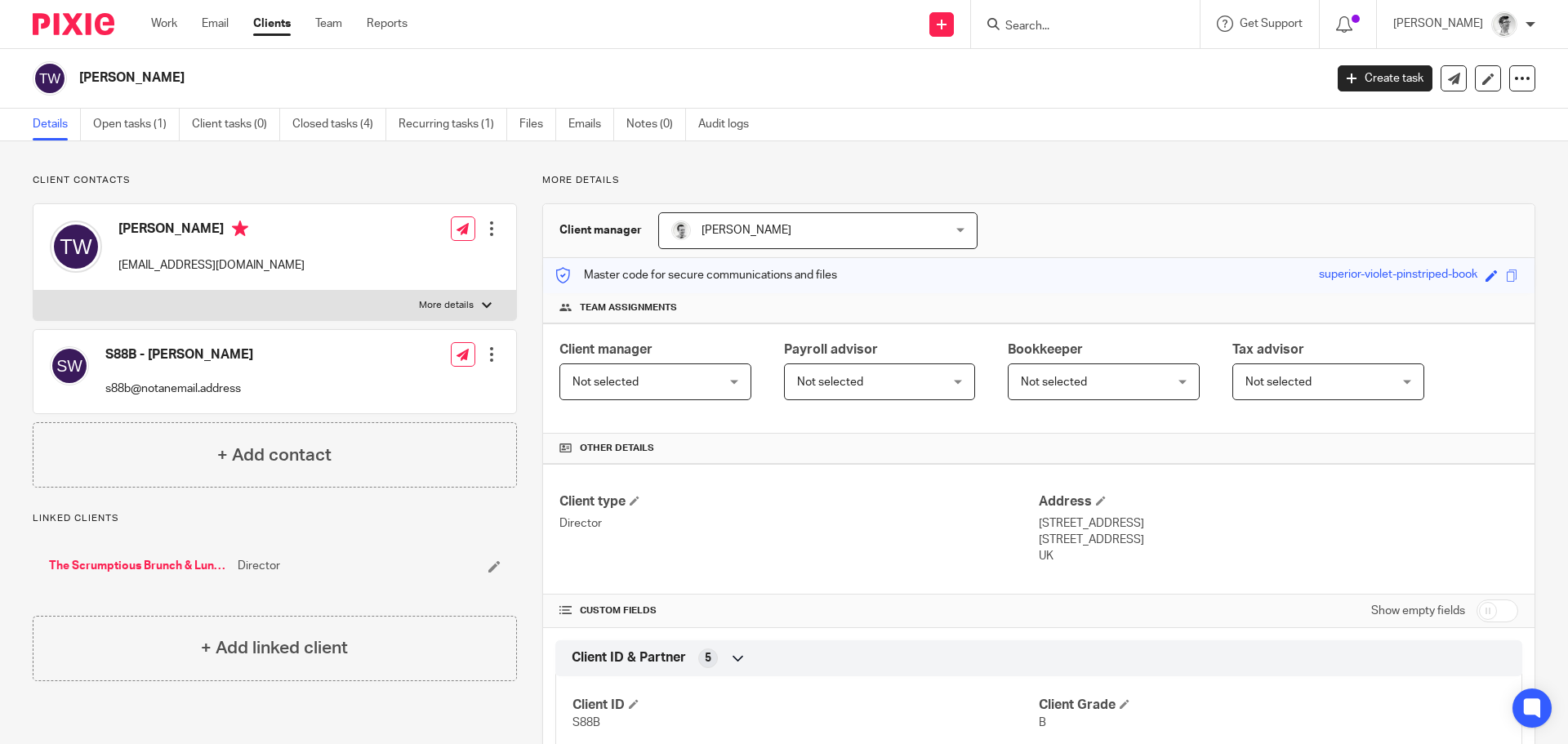
click at [1138, 24] on input "Search" at bounding box center [1076, 27] width 147 height 14
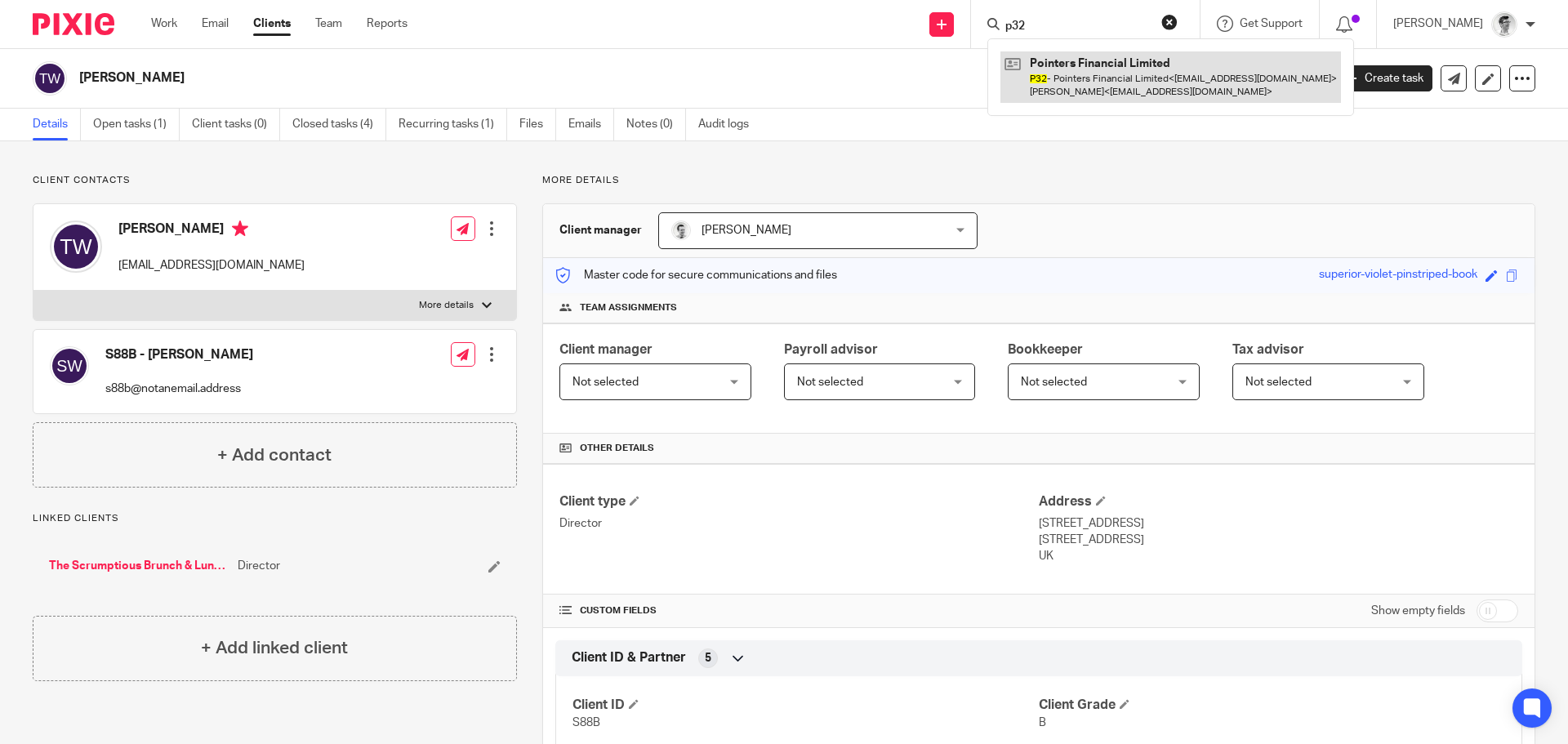
type input "p32"
click at [1123, 98] on link at bounding box center [1170, 77] width 340 height 51
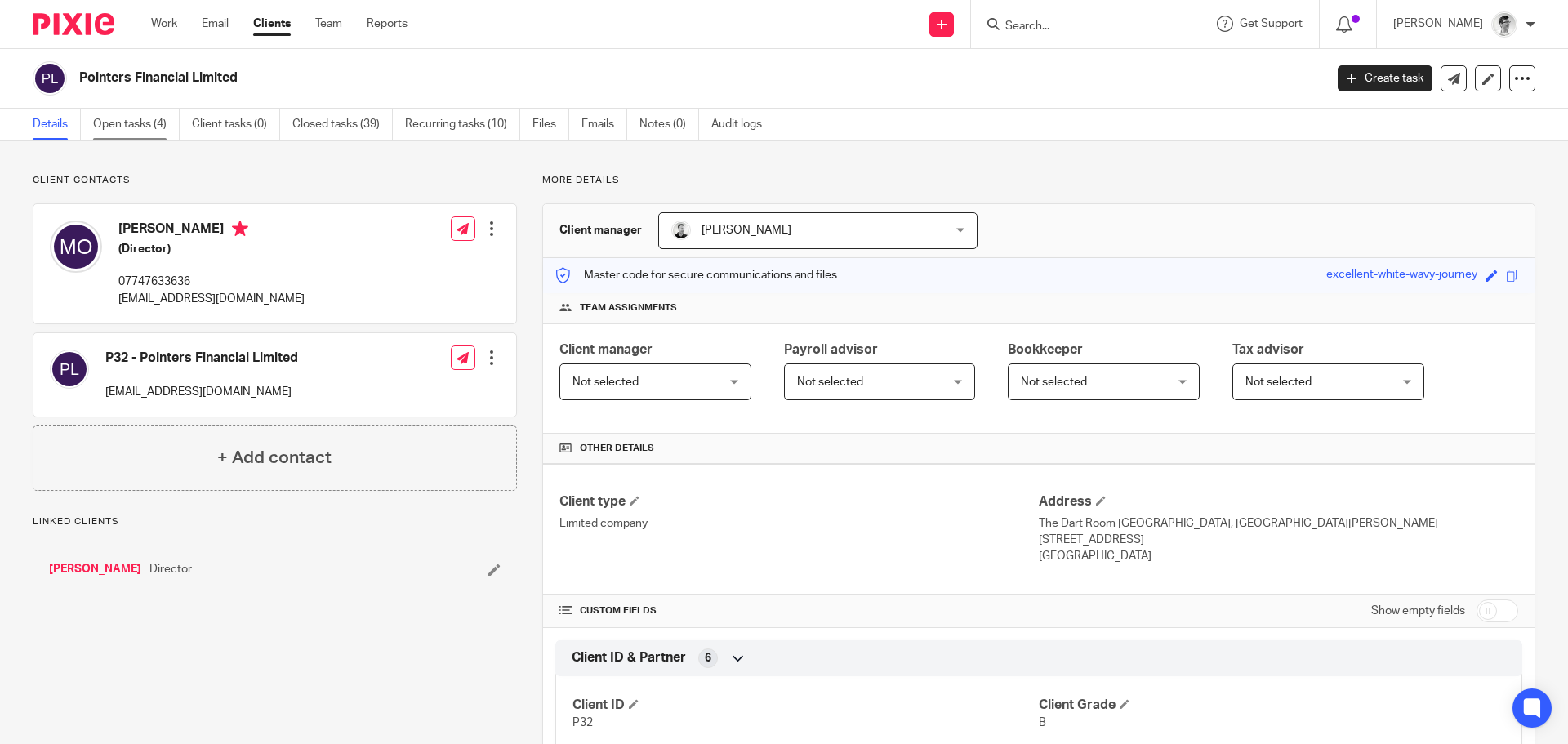
click at [131, 118] on link "Open tasks (4)" at bounding box center [136, 124] width 87 height 32
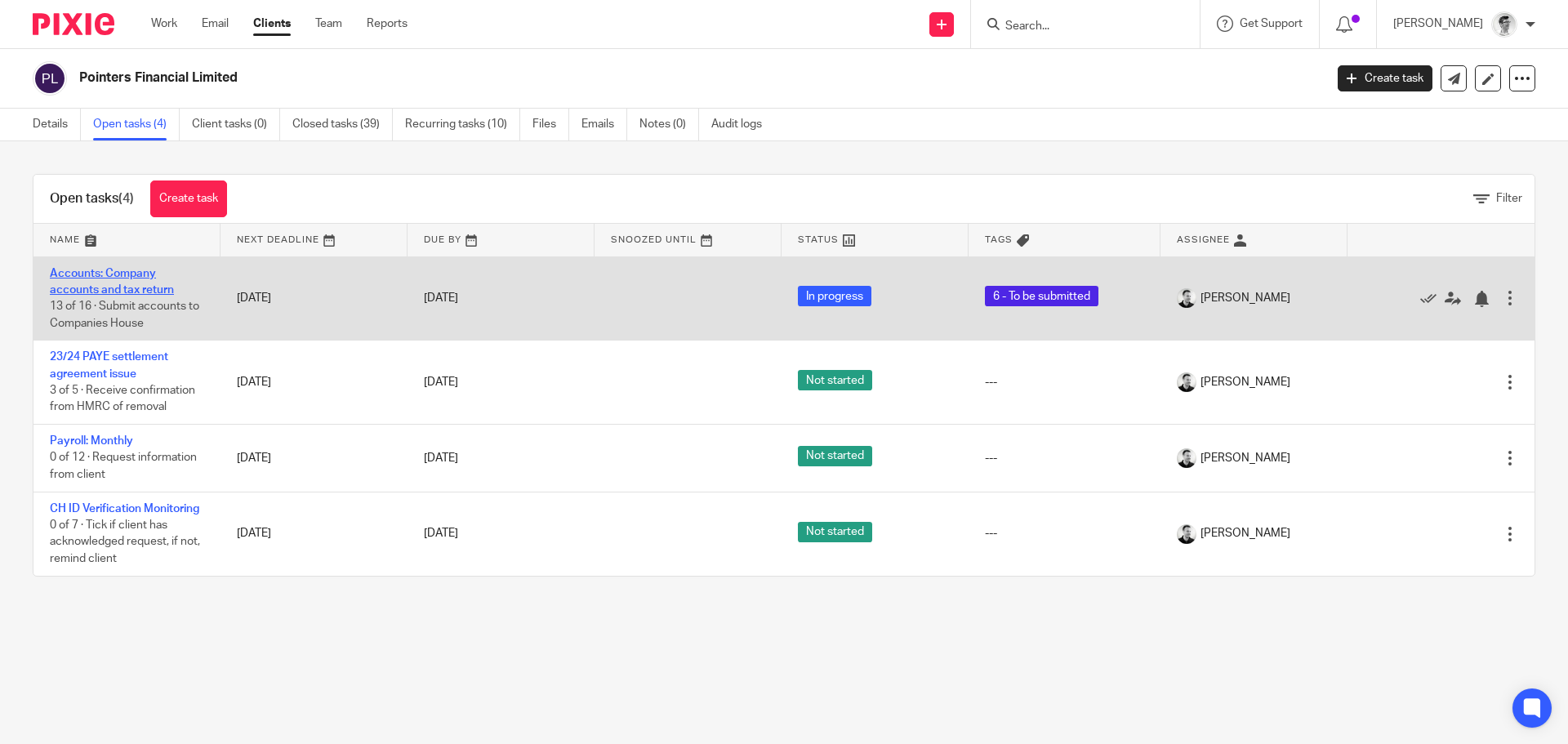
click at [133, 283] on link "Accounts: Company accounts and tax return" at bounding box center [112, 281] width 125 height 28
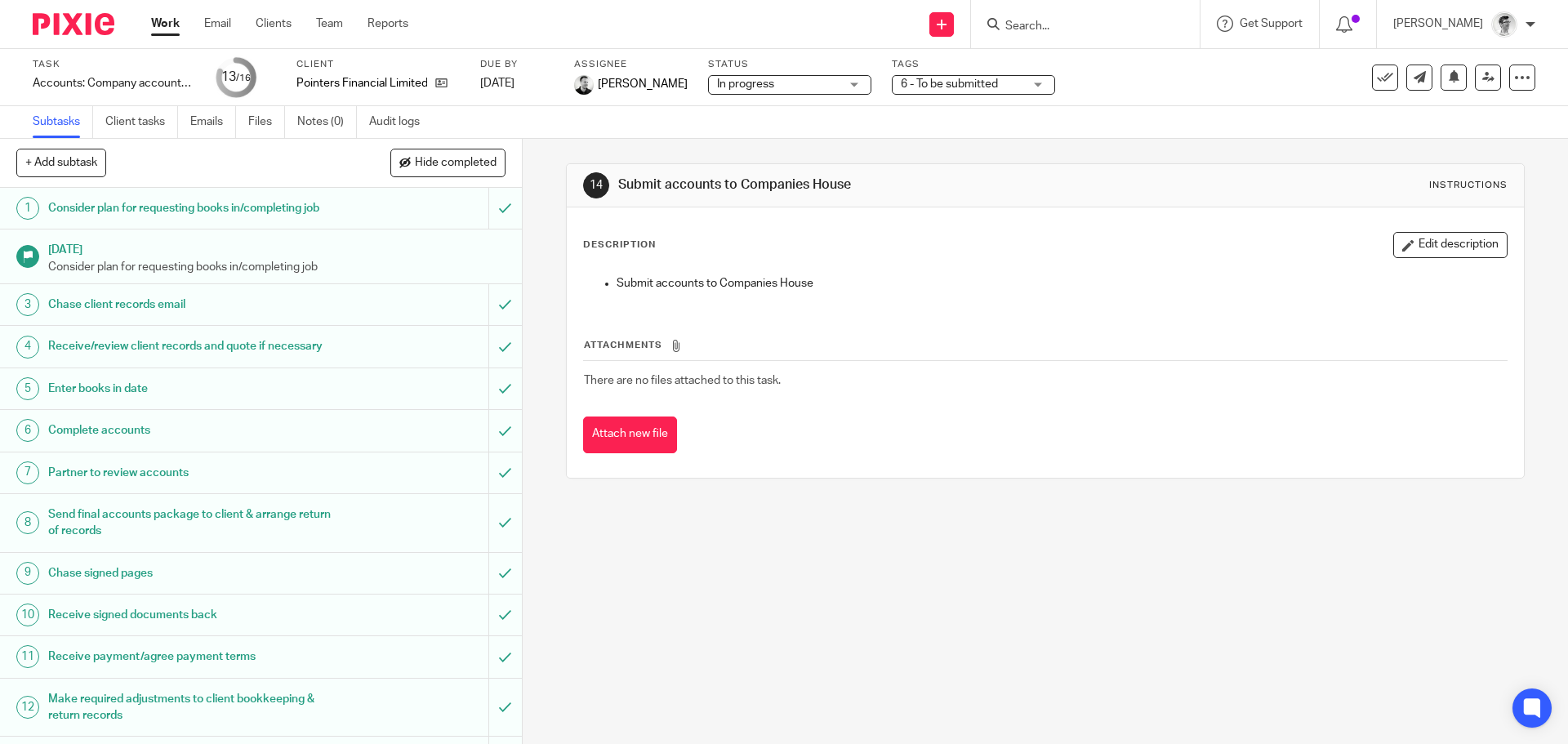
scroll to position [194, 0]
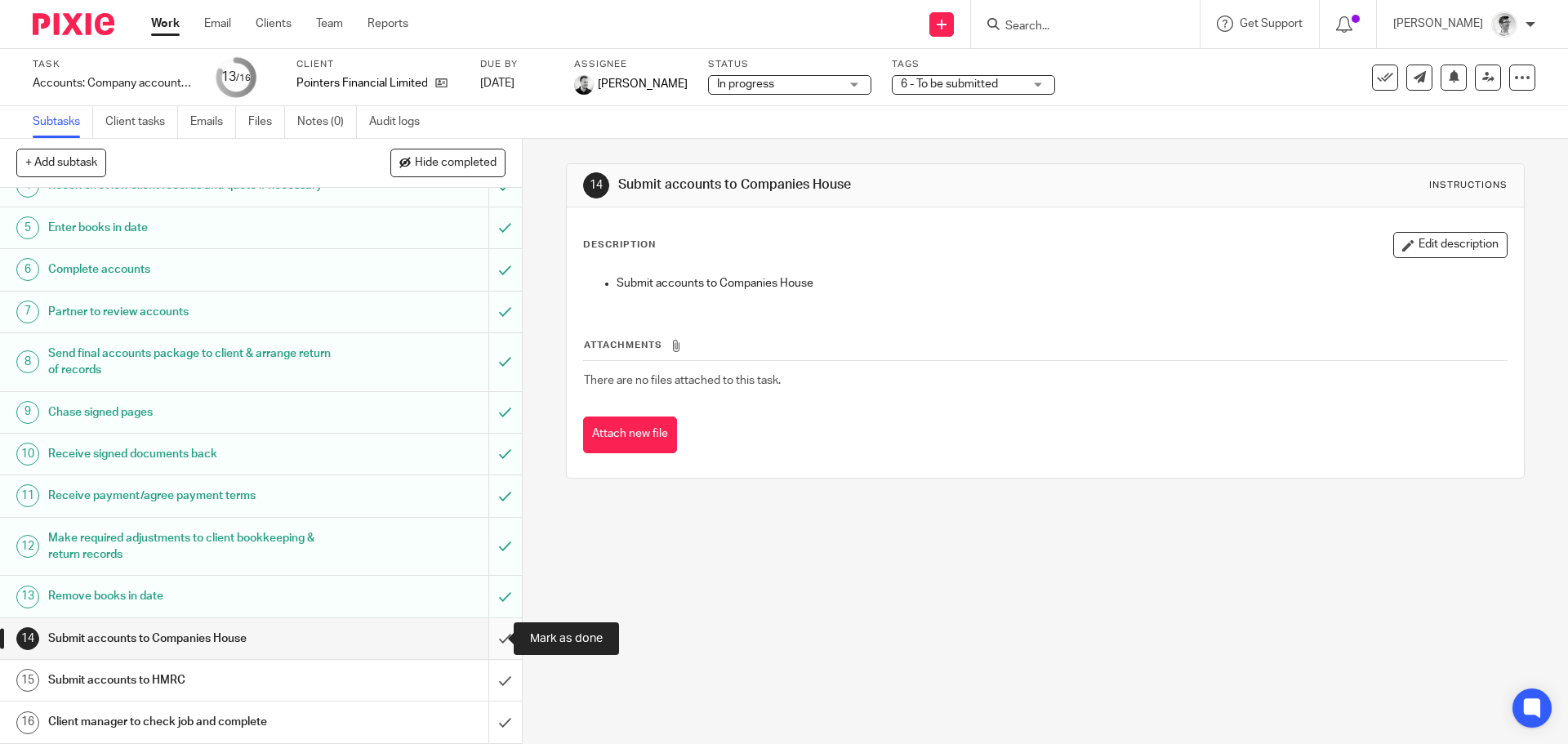
click at [494, 637] on input "submit" at bounding box center [261, 638] width 521 height 41
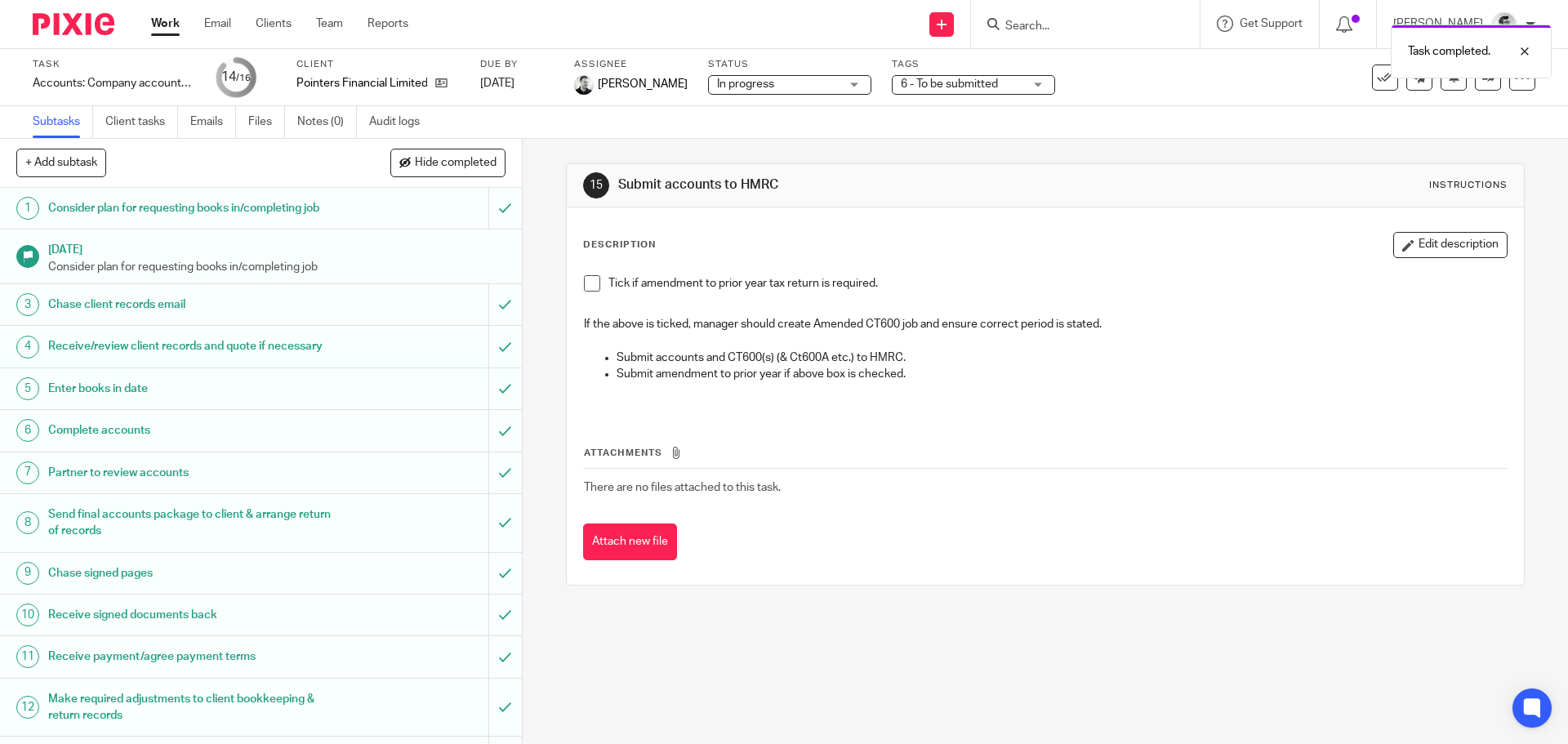
click at [160, 27] on link "Work" at bounding box center [165, 23] width 29 height 16
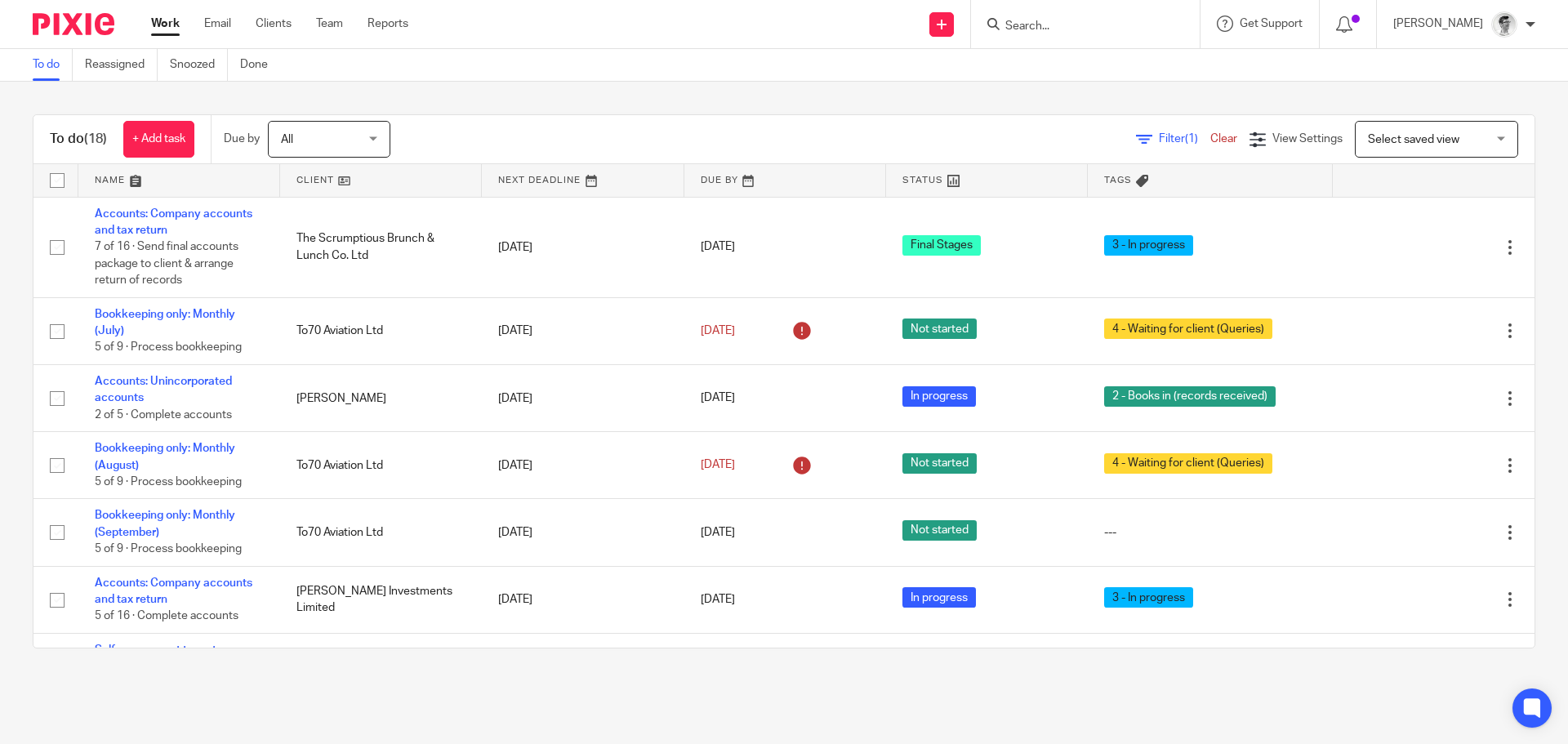
click at [1123, 24] on input "Search" at bounding box center [1076, 27] width 147 height 14
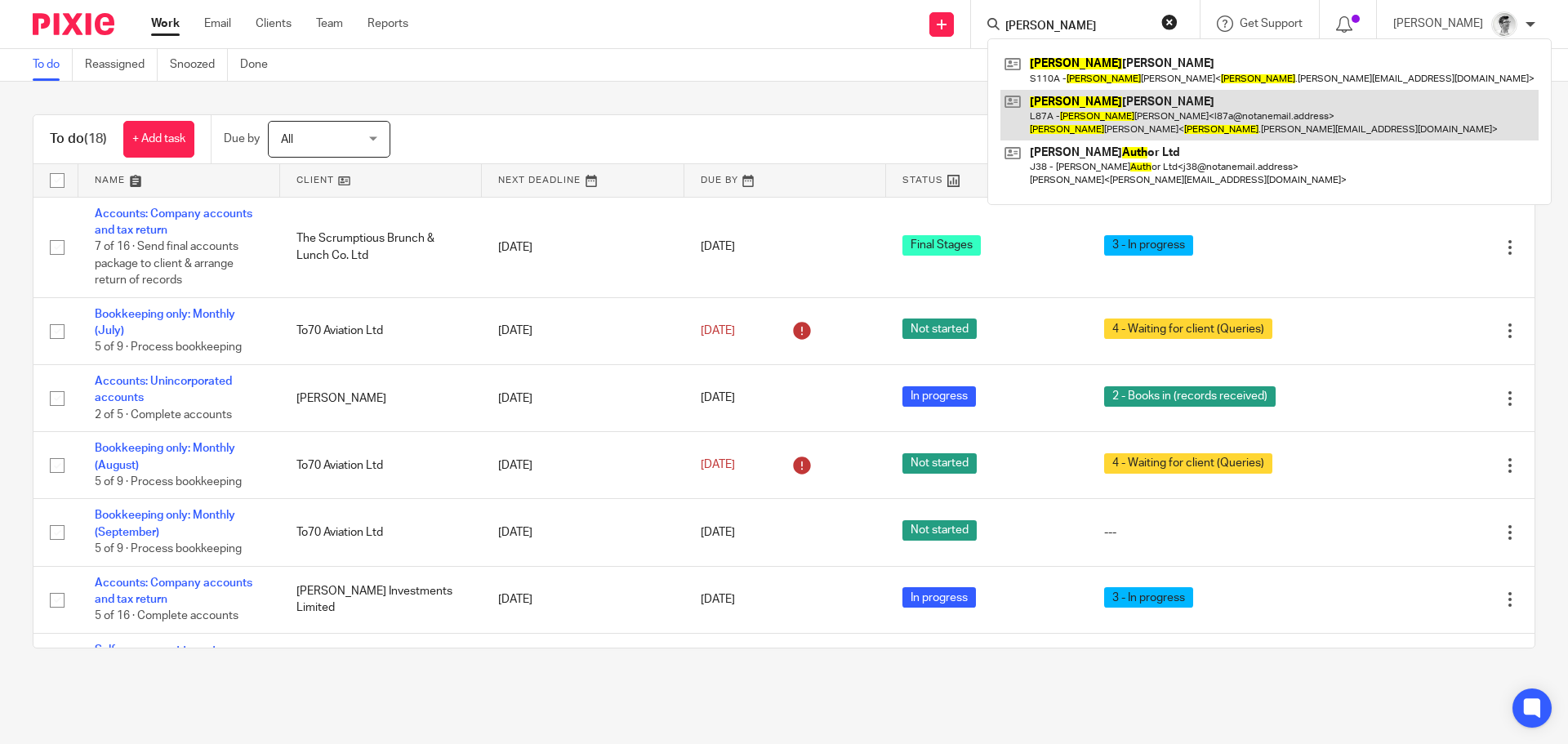
type input "ruth"
click at [1156, 113] on link at bounding box center [1269, 115] width 538 height 51
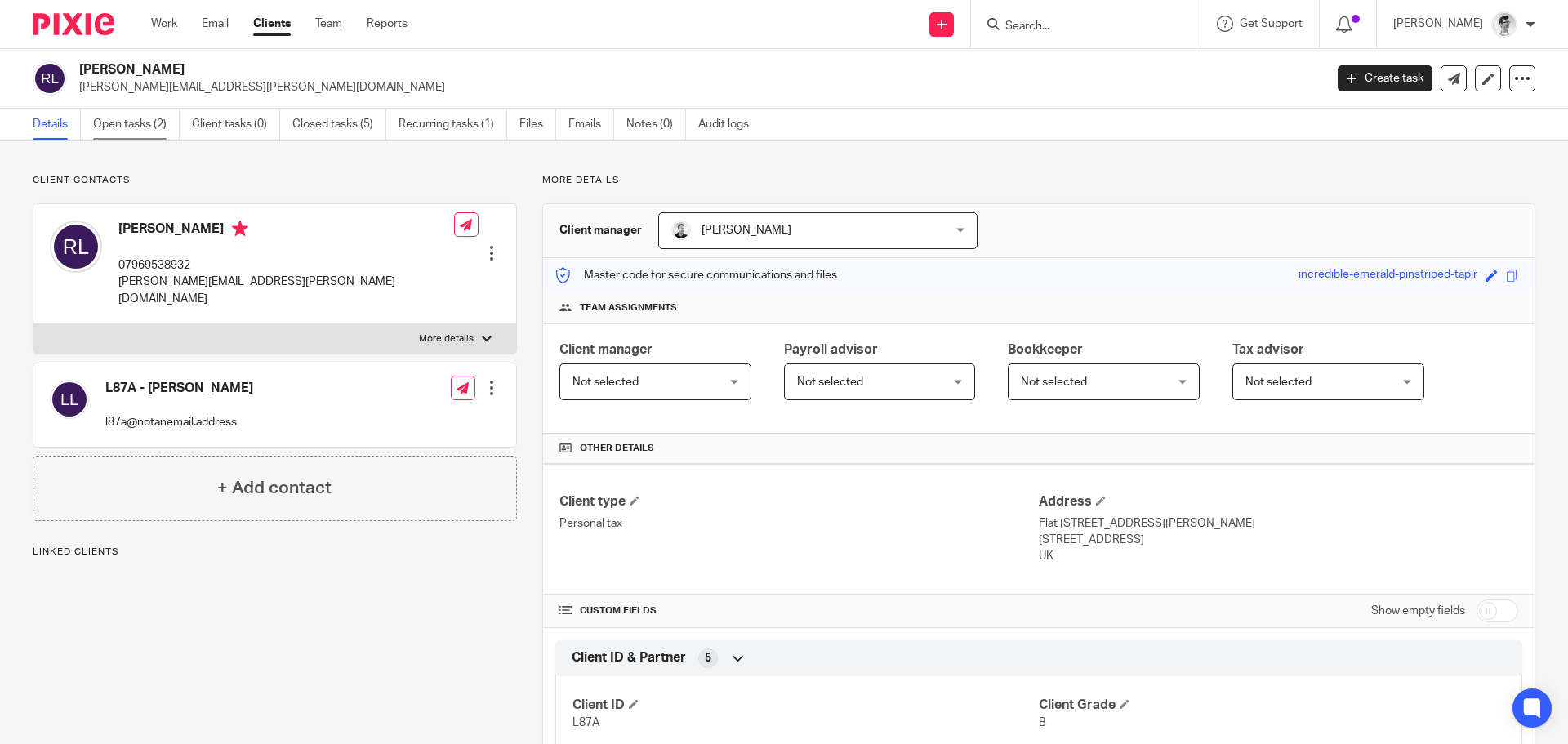
click at [159, 111] on link "Open tasks (2)" at bounding box center [136, 124] width 87 height 32
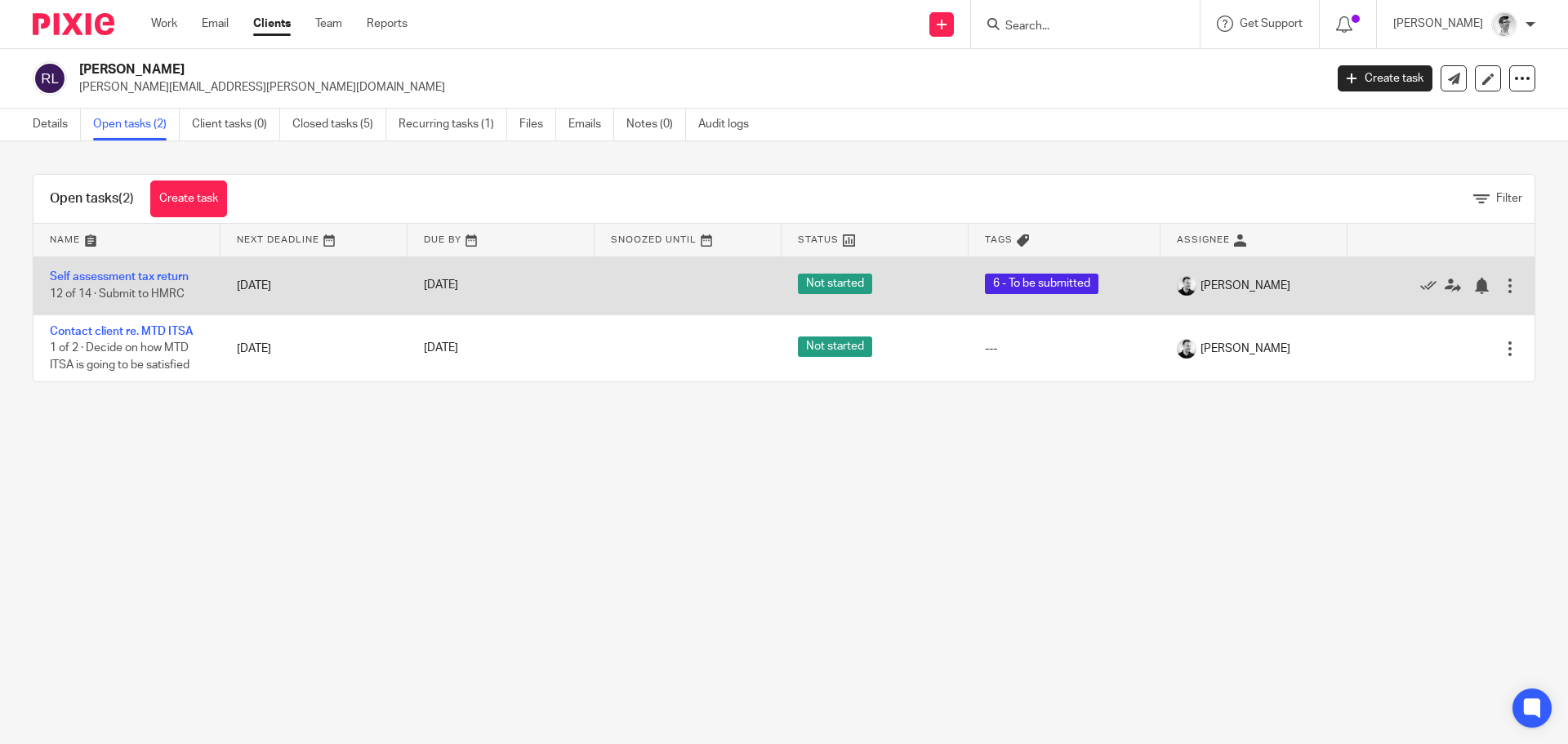
drag, startPoint x: 151, startPoint y: 280, endPoint x: 226, endPoint y: 288, distance: 75.4
click at [151, 280] on link "Self assessment tax return" at bounding box center [119, 277] width 139 height 12
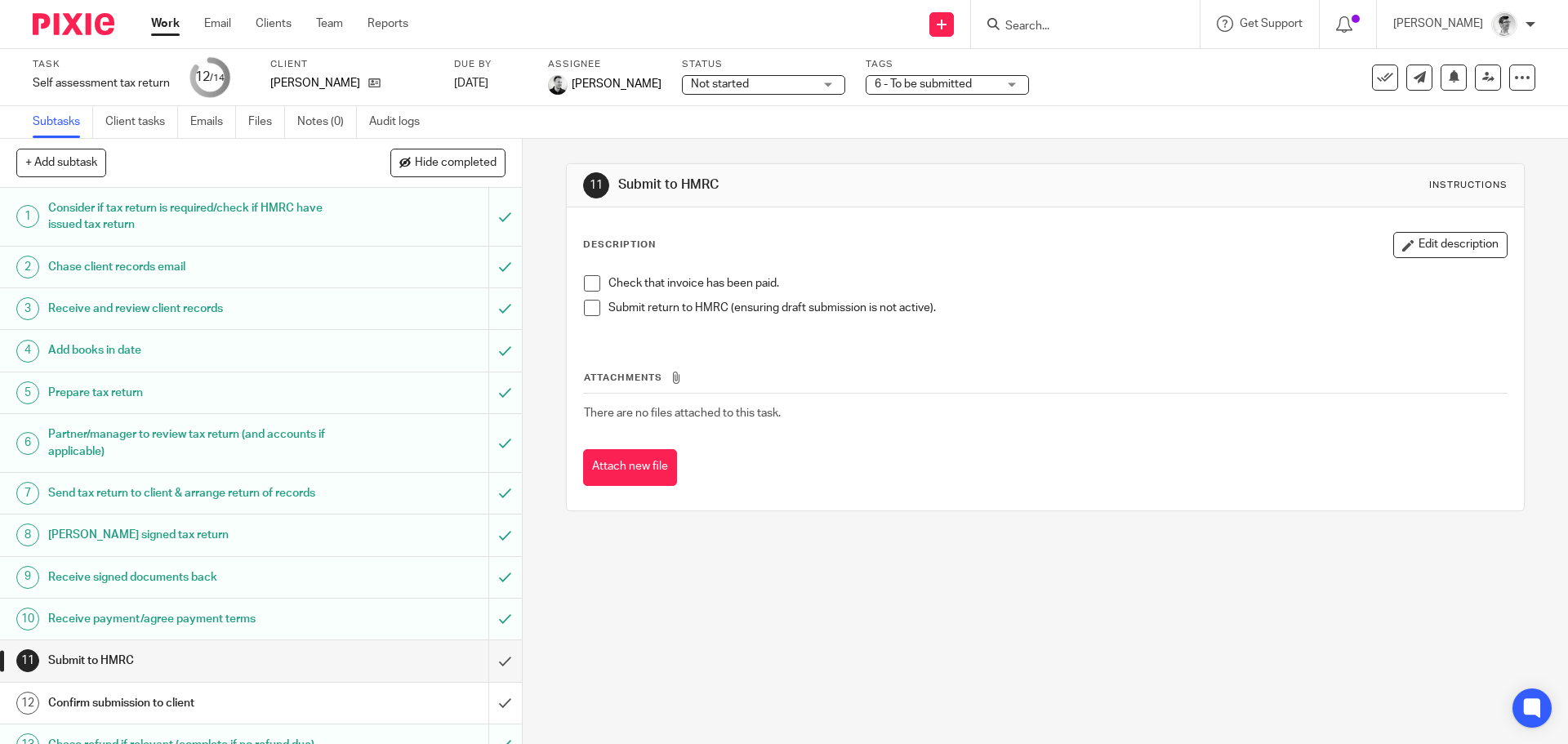
scroll to position [65, 0]
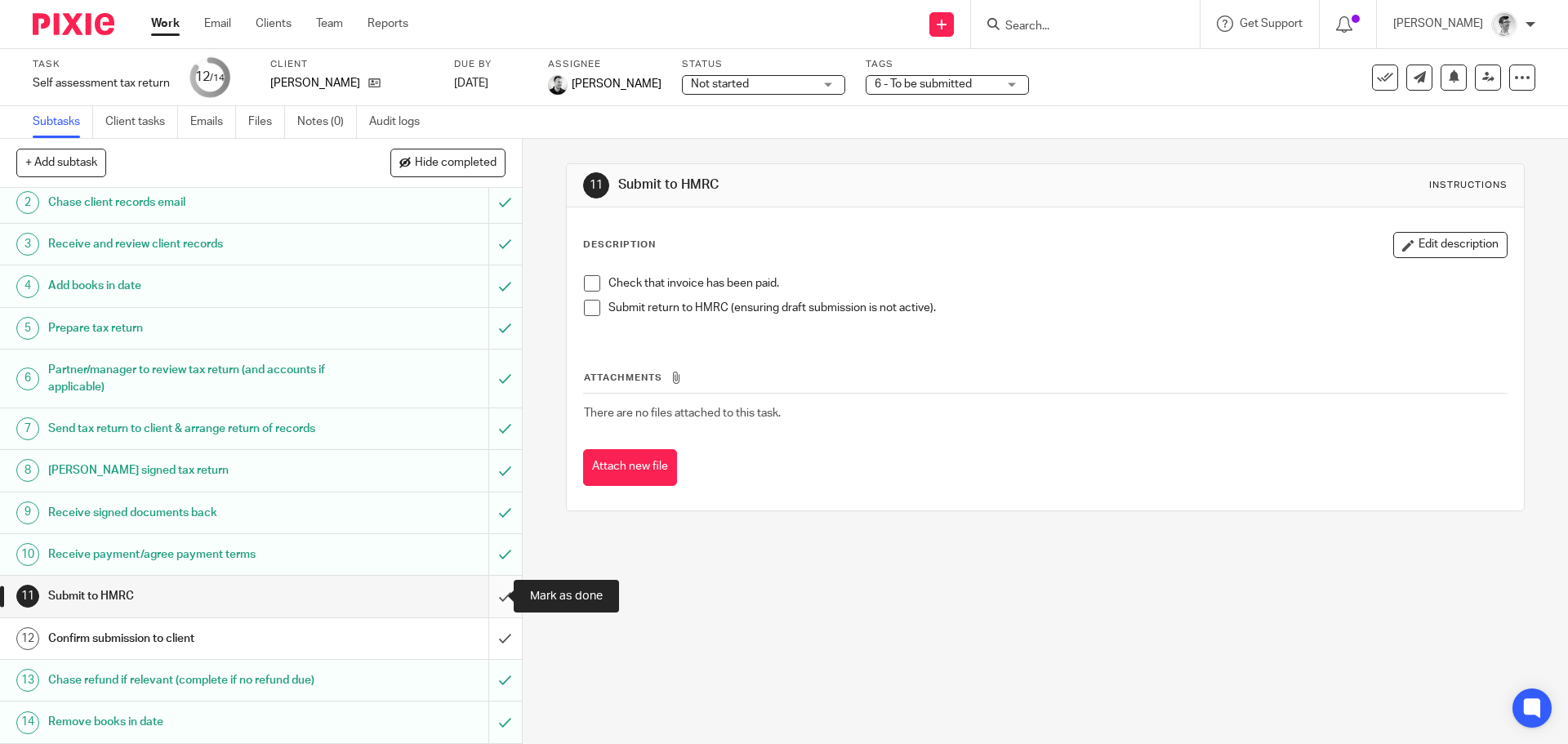
click at [492, 594] on input "submit" at bounding box center [261, 595] width 521 height 41
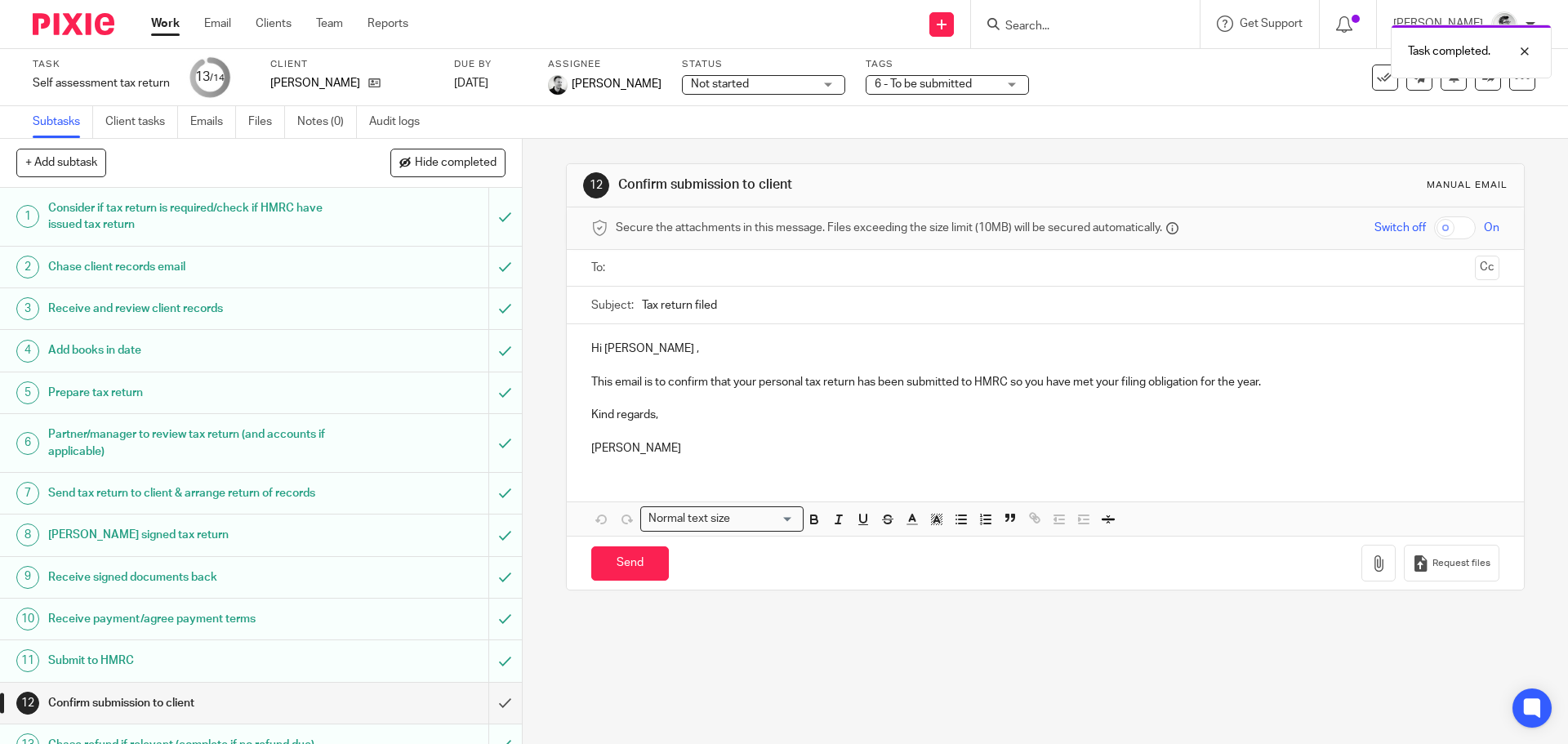
scroll to position [65, 0]
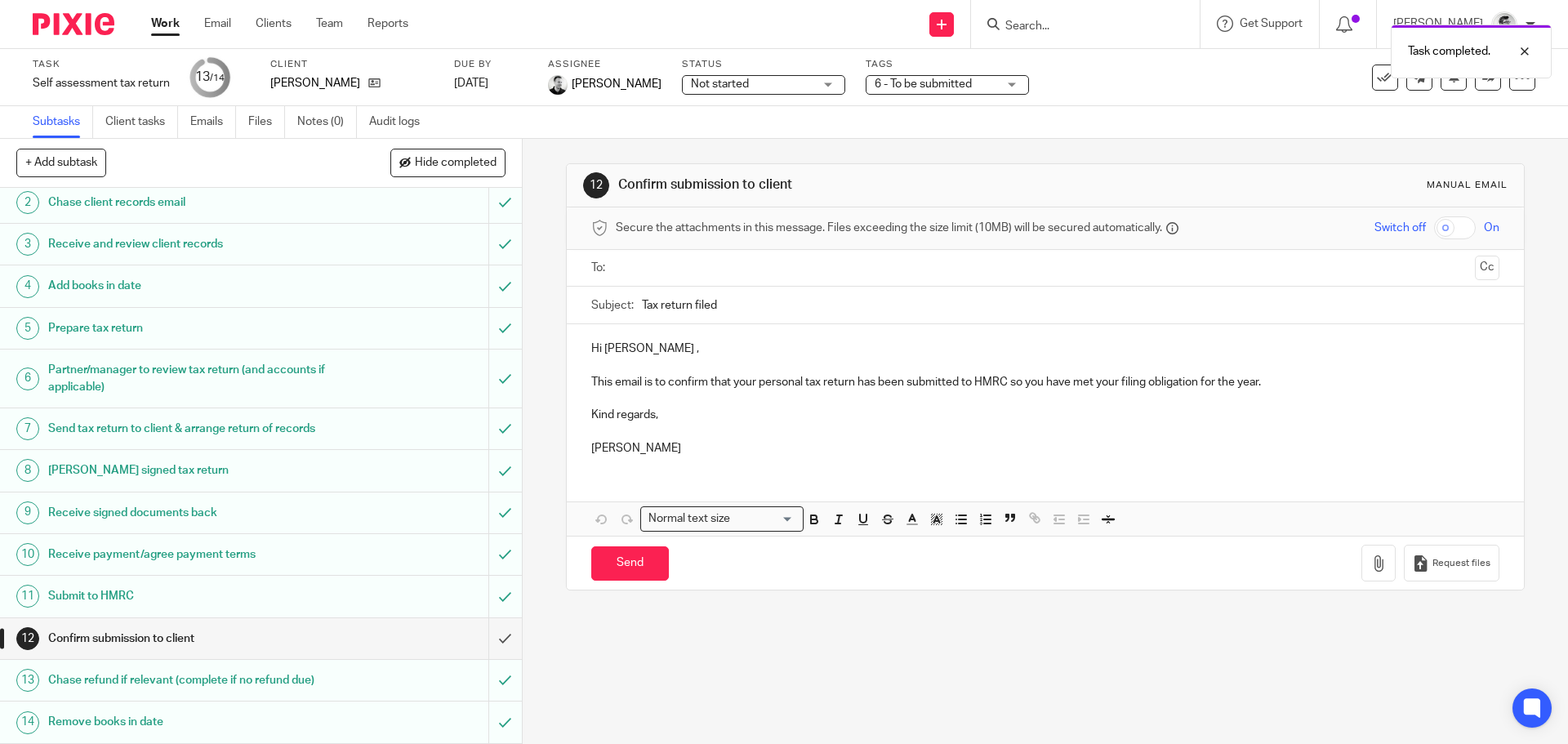
click at [164, 23] on link "Work" at bounding box center [165, 23] width 29 height 16
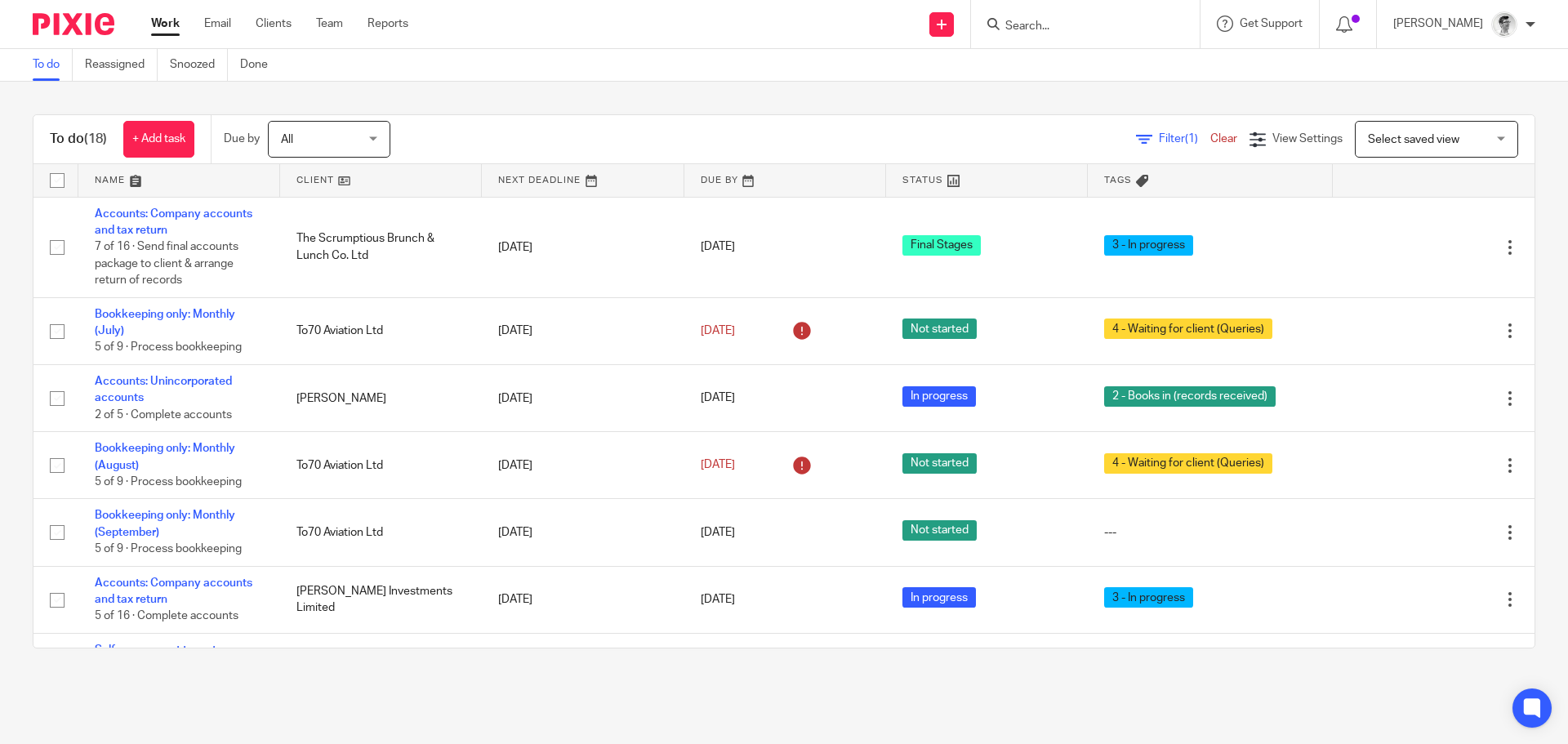
click at [1141, 30] on input "Search" at bounding box center [1076, 27] width 147 height 14
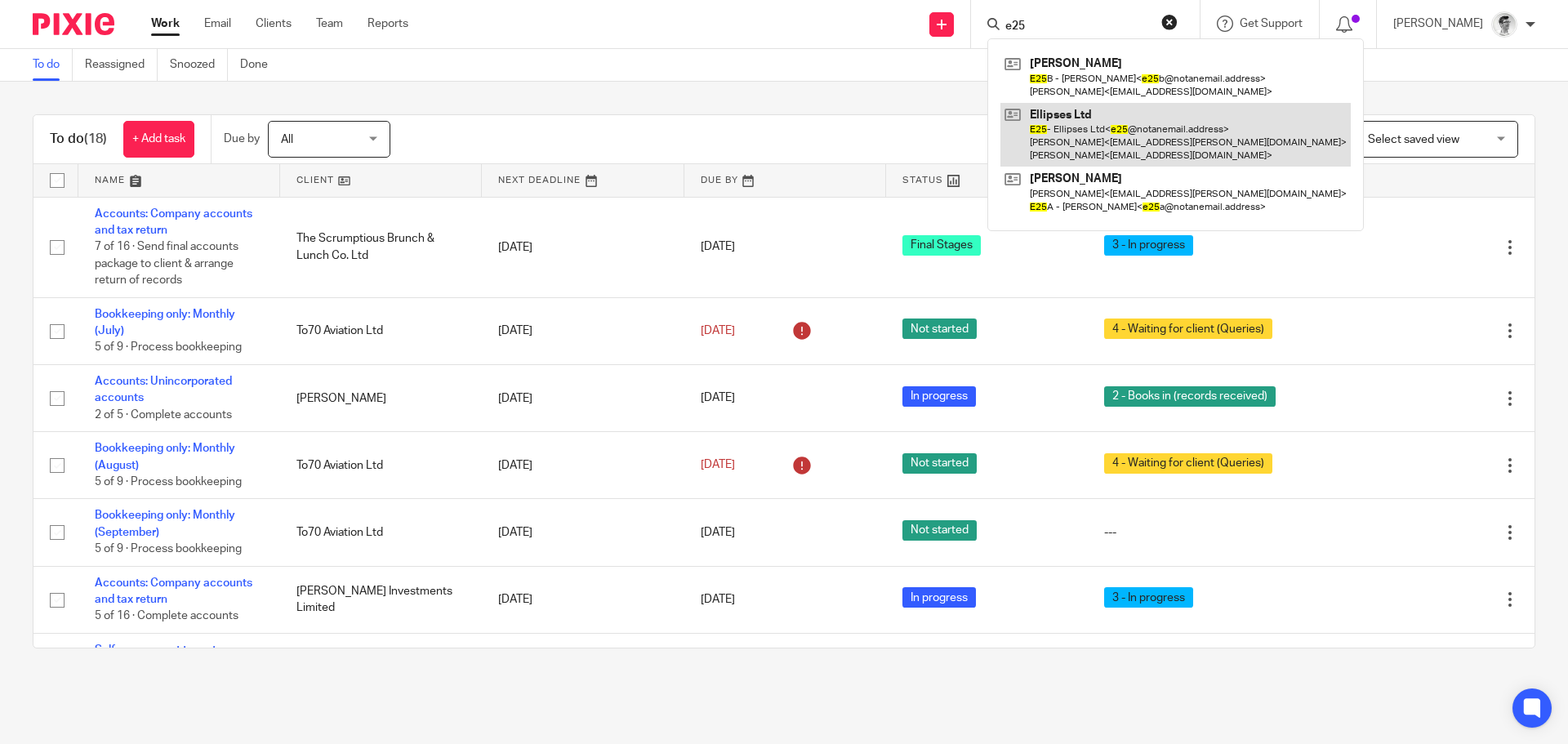
type input "e25"
click at [1097, 141] on link at bounding box center [1176, 135] width 350 height 65
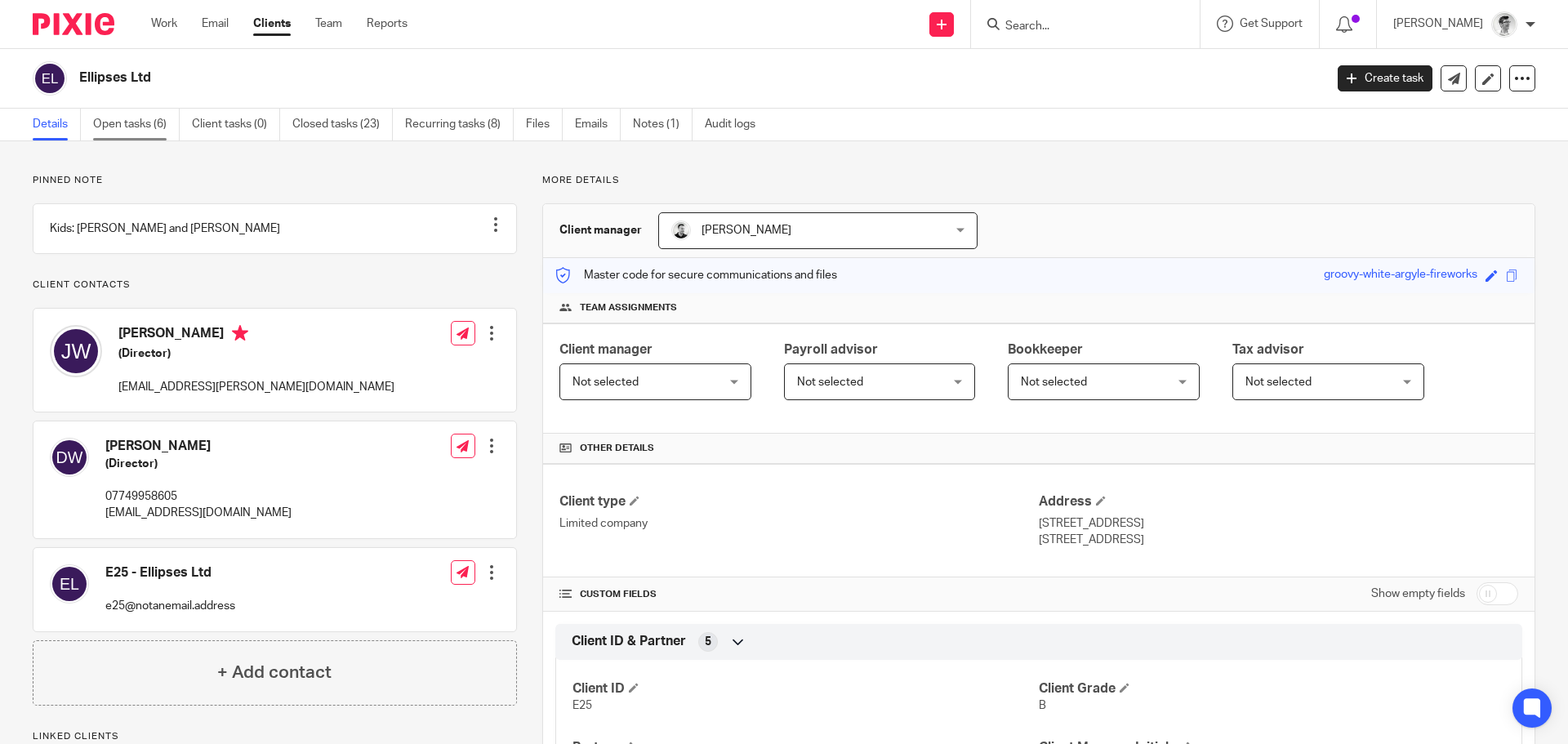
click at [125, 125] on link "Open tasks (6)" at bounding box center [136, 124] width 87 height 32
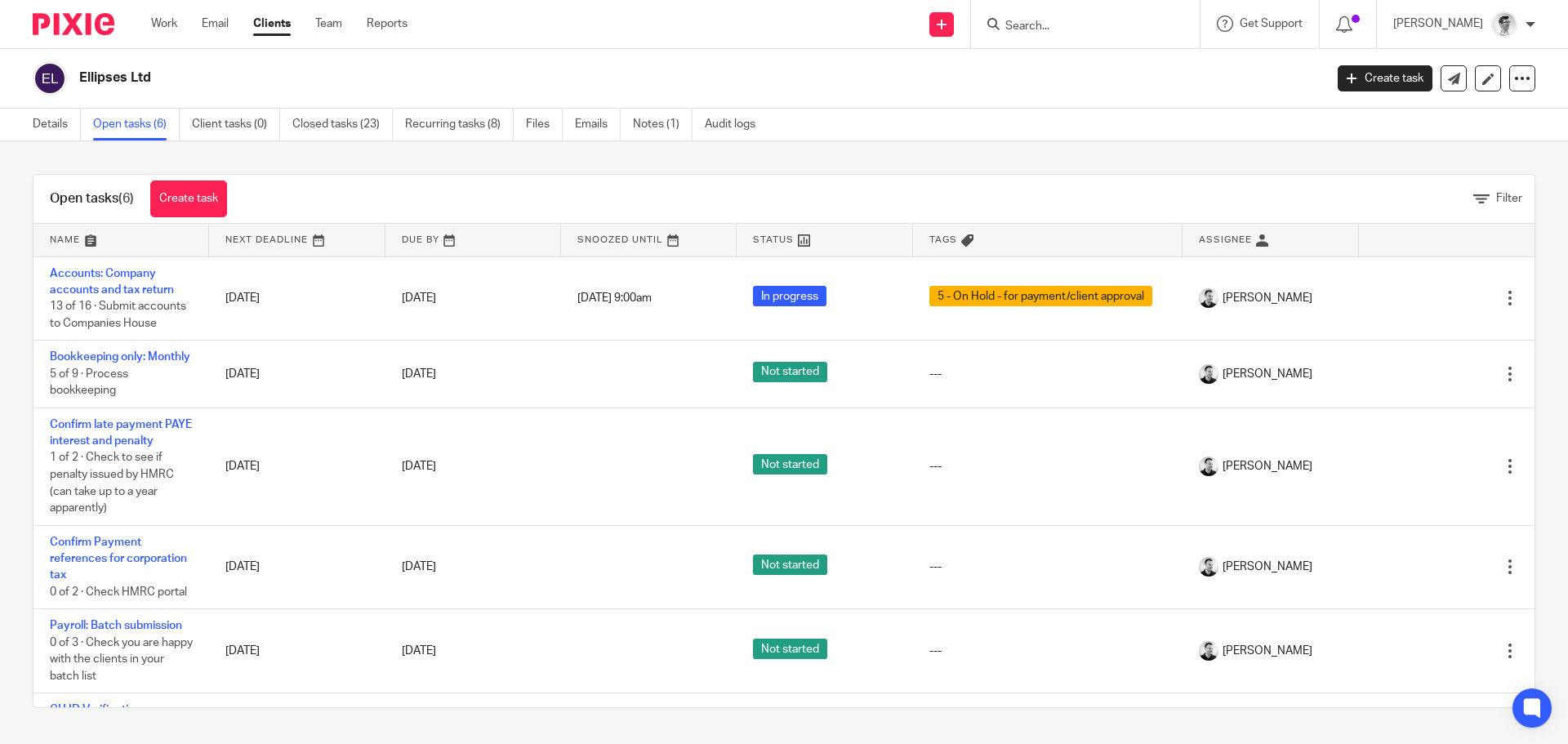
click at [1074, 32] on input "Search" at bounding box center [1076, 27] width 147 height 14
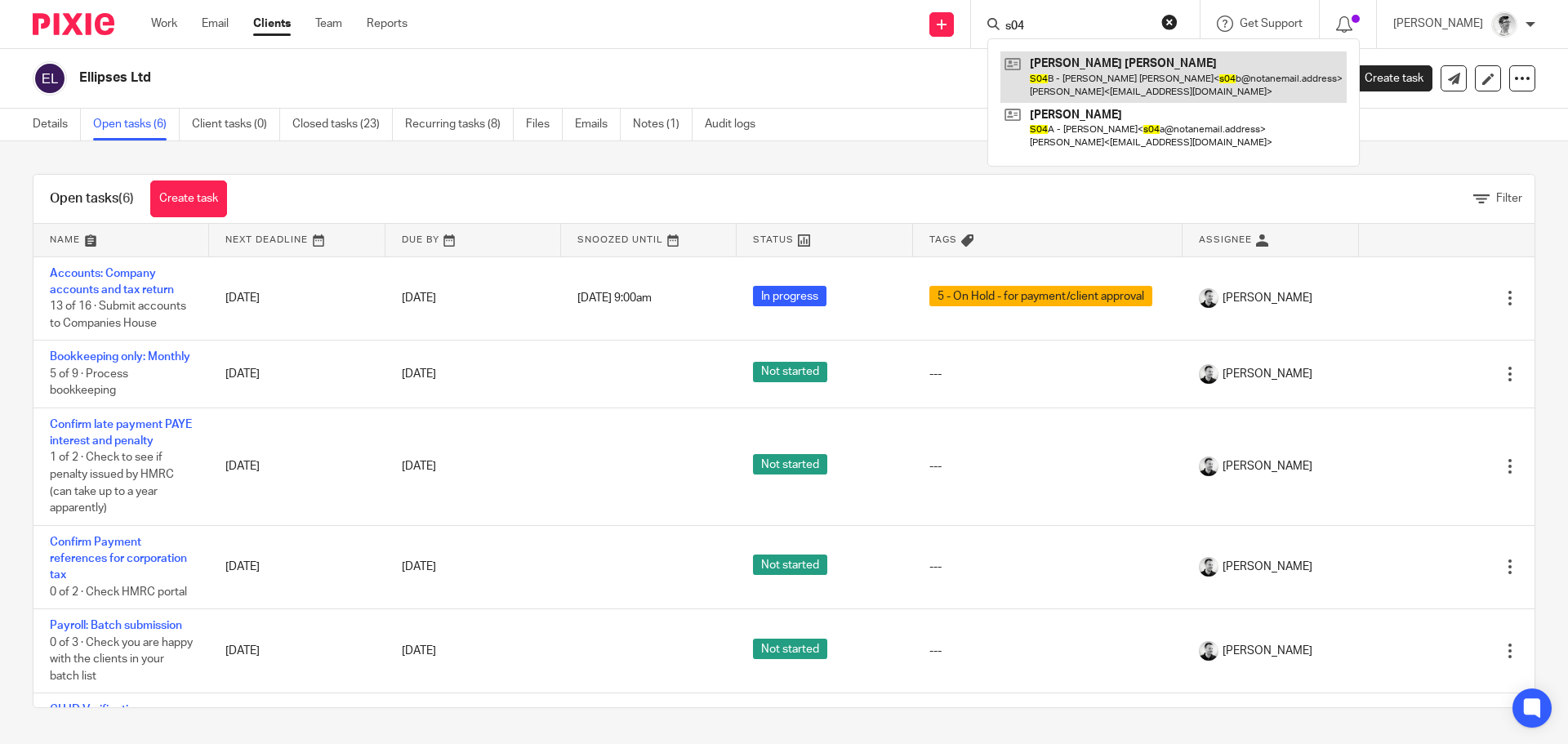
type input "s04"
click at [1177, 87] on link at bounding box center [1174, 77] width 346 height 51
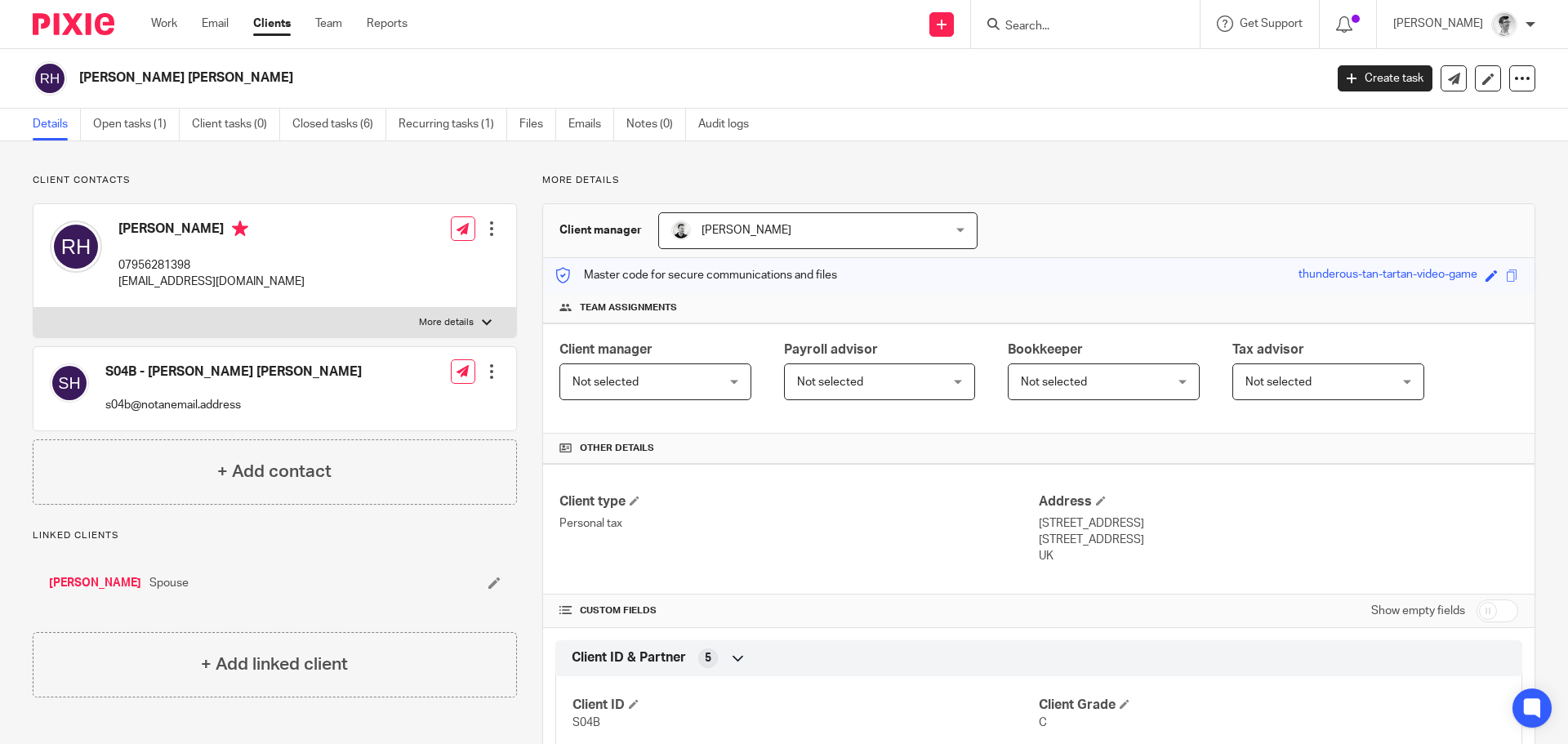
click at [1111, 29] on input "Search" at bounding box center [1076, 27] width 147 height 14
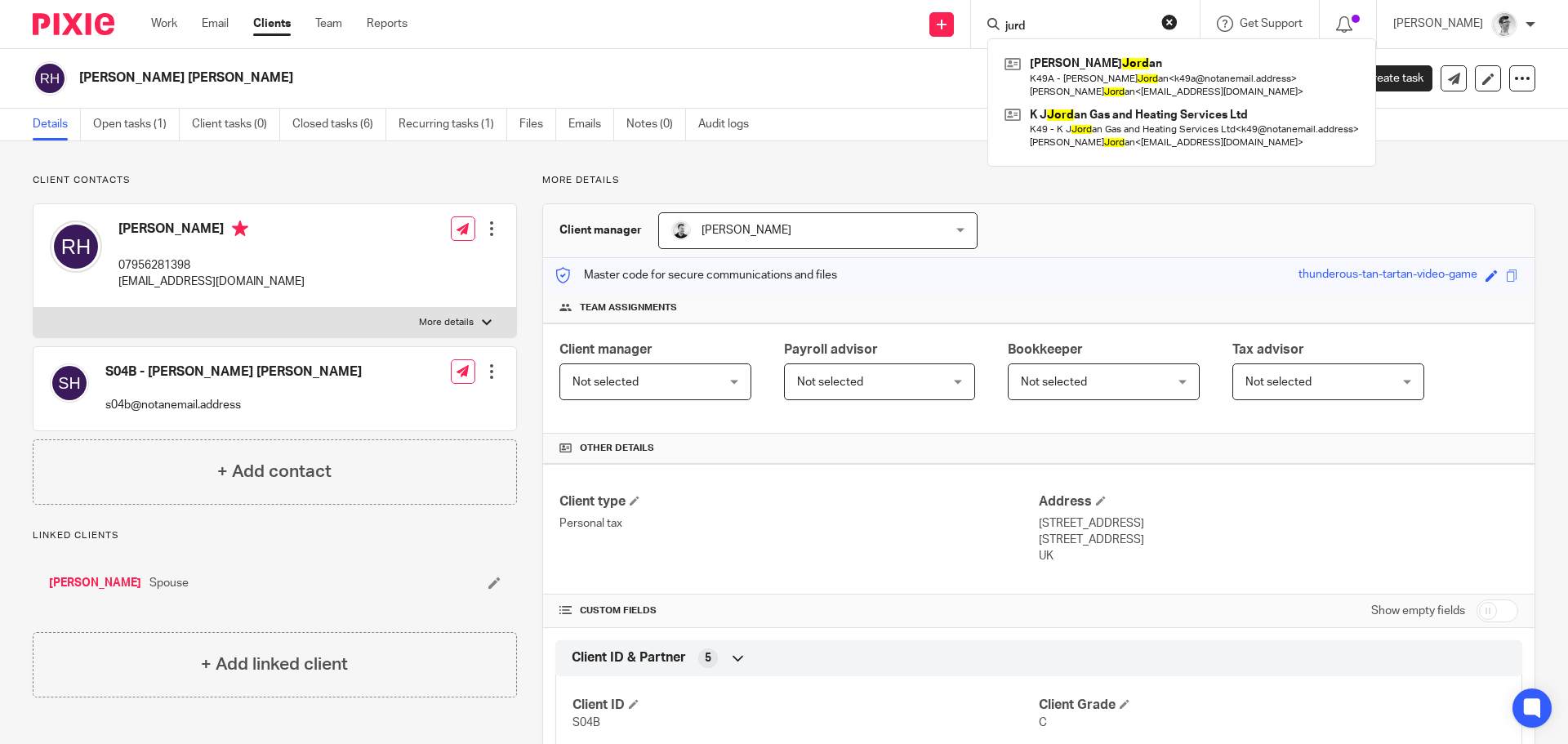
click at [1105, 22] on input "jurd" at bounding box center [1076, 27] width 147 height 14
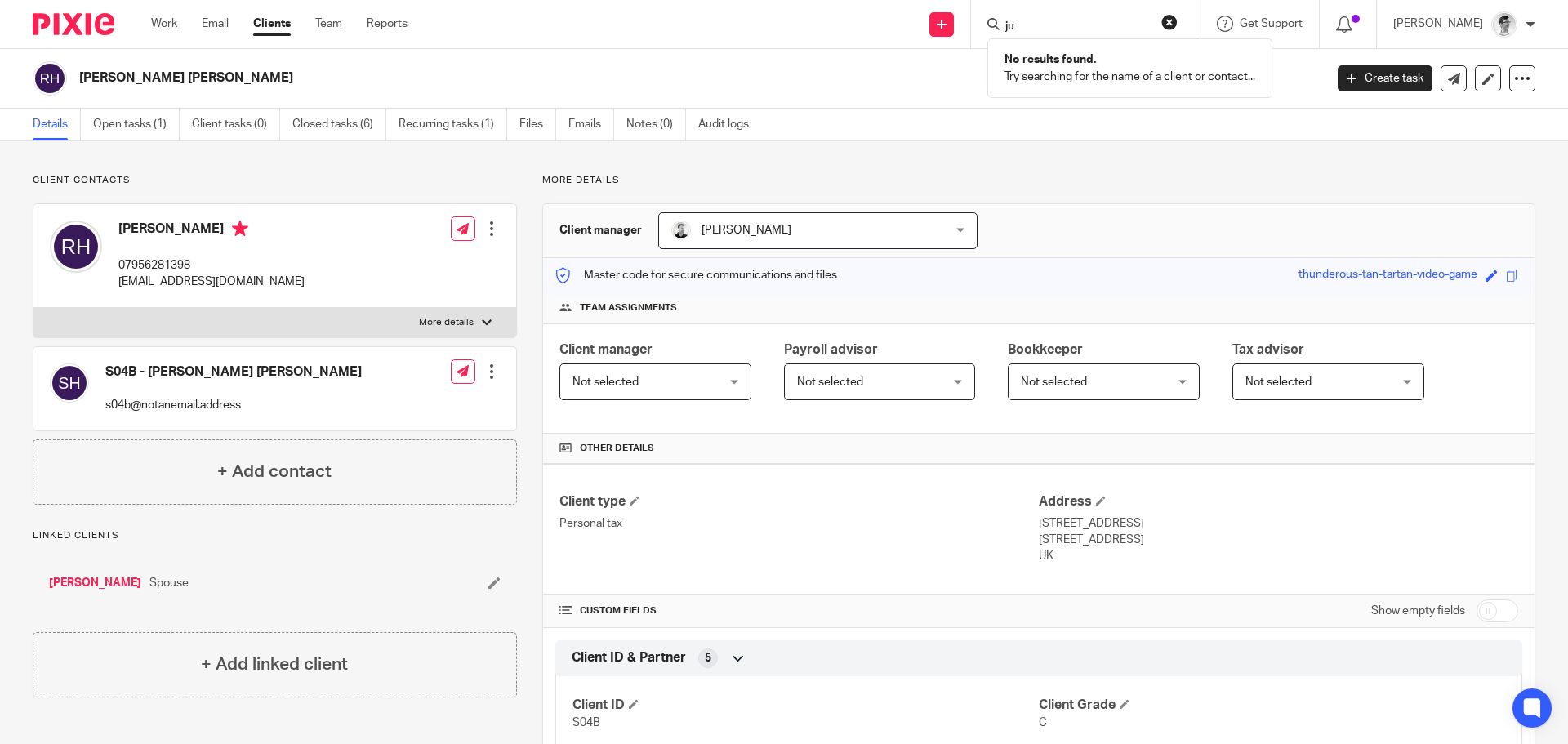
type input "j"
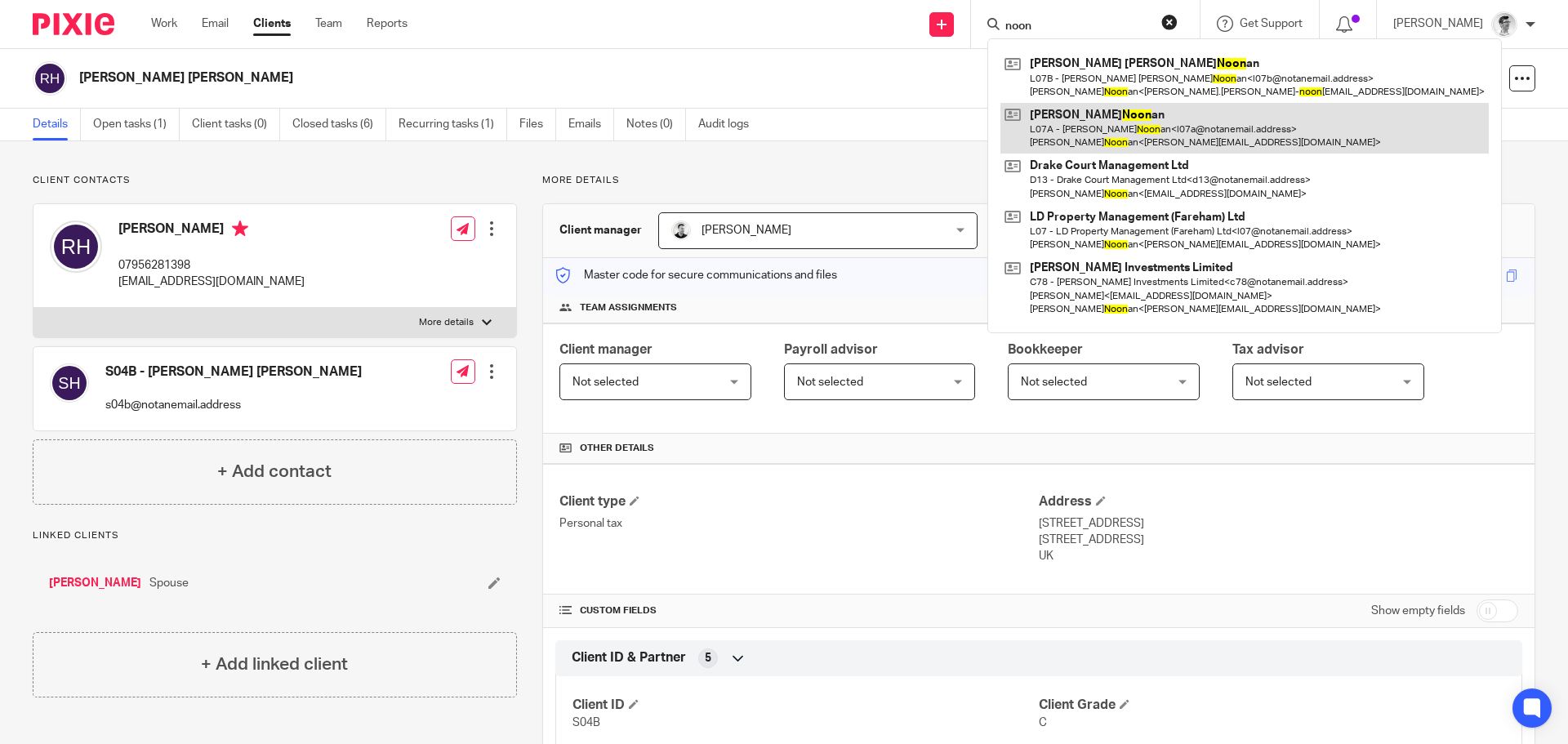
type input "noon"
click at [1182, 118] on link at bounding box center [1244, 128] width 488 height 51
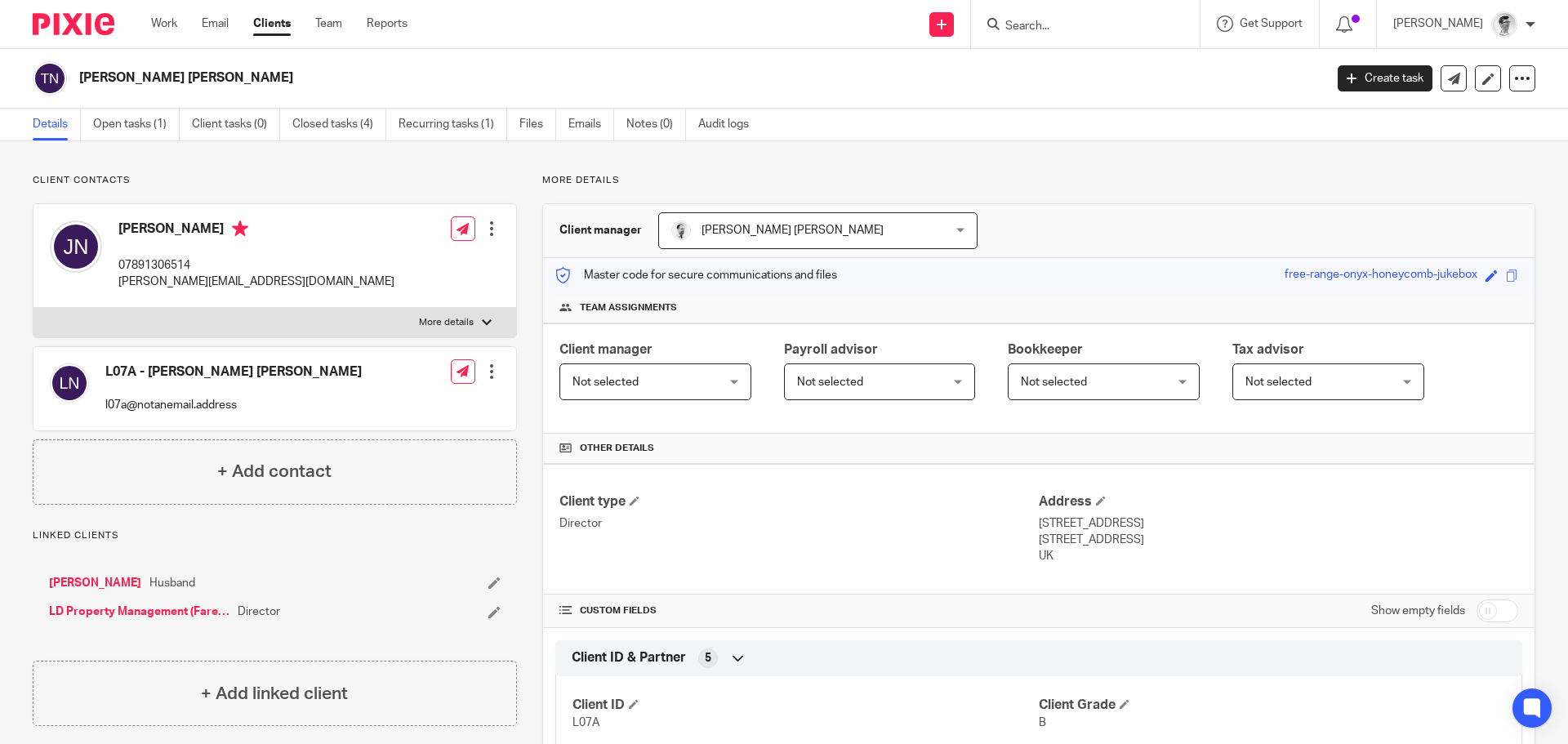
click at [1071, 23] on input "Search" at bounding box center [1076, 27] width 147 height 14
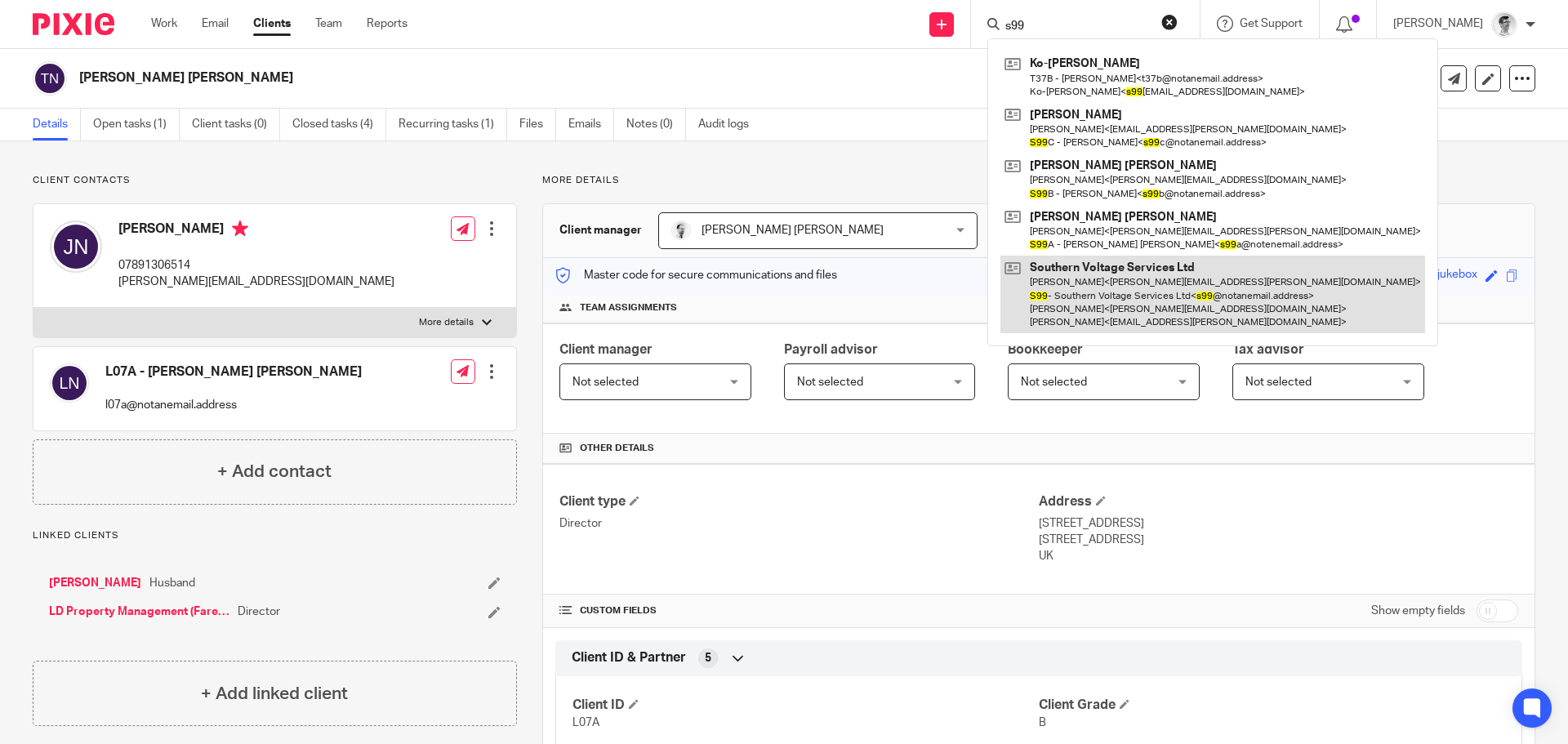
type input "s99"
click at [1134, 307] on link at bounding box center [1213, 294] width 425 height 78
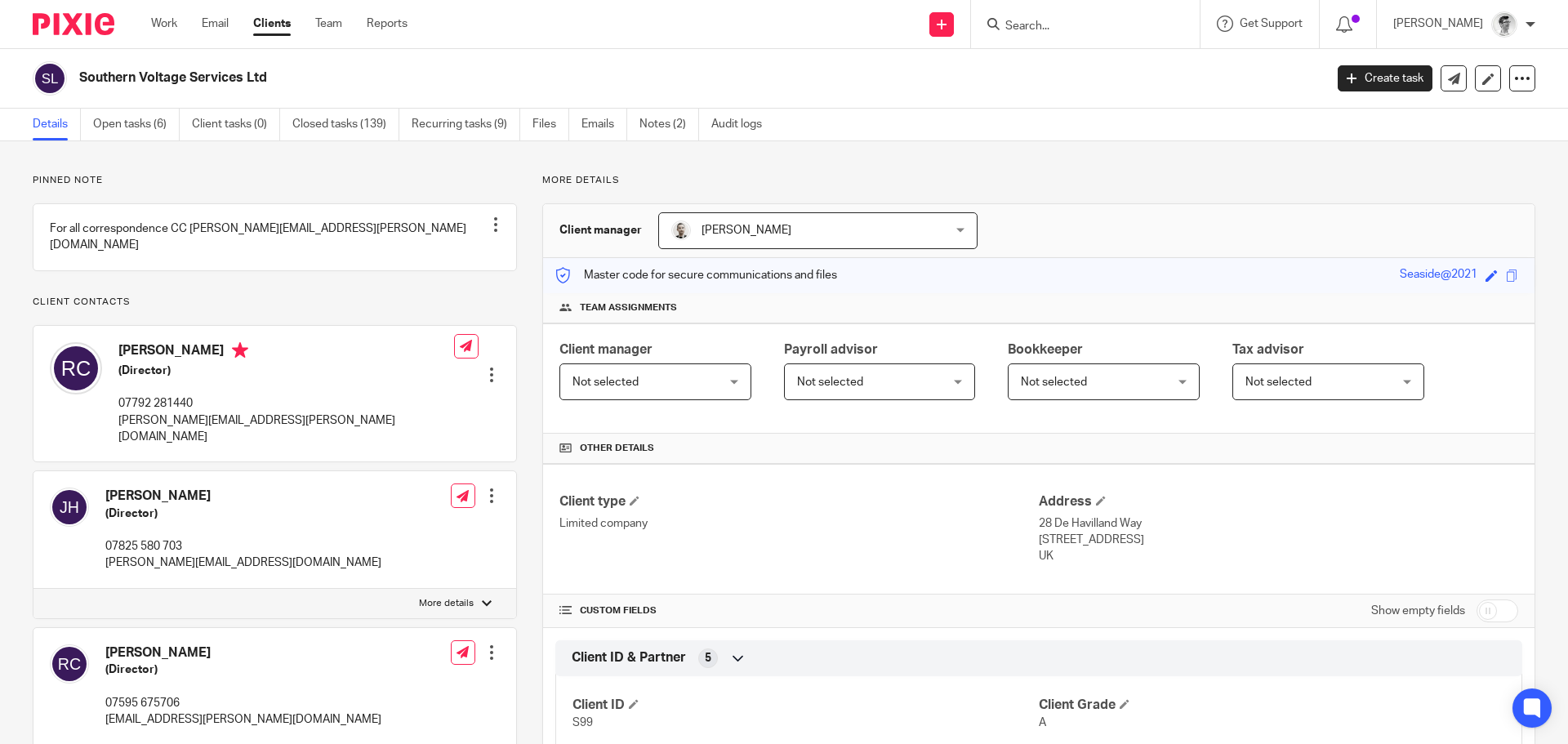
drag, startPoint x: 324, startPoint y: 75, endPoint x: 76, endPoint y: 90, distance: 248.5
click at [76, 90] on div "Southern Voltage Services Ltd" at bounding box center [672, 78] width 1280 height 34
copy h2 "Southern Voltage Services Ltd"
click at [1123, 24] on input "Search" at bounding box center [1076, 27] width 147 height 14
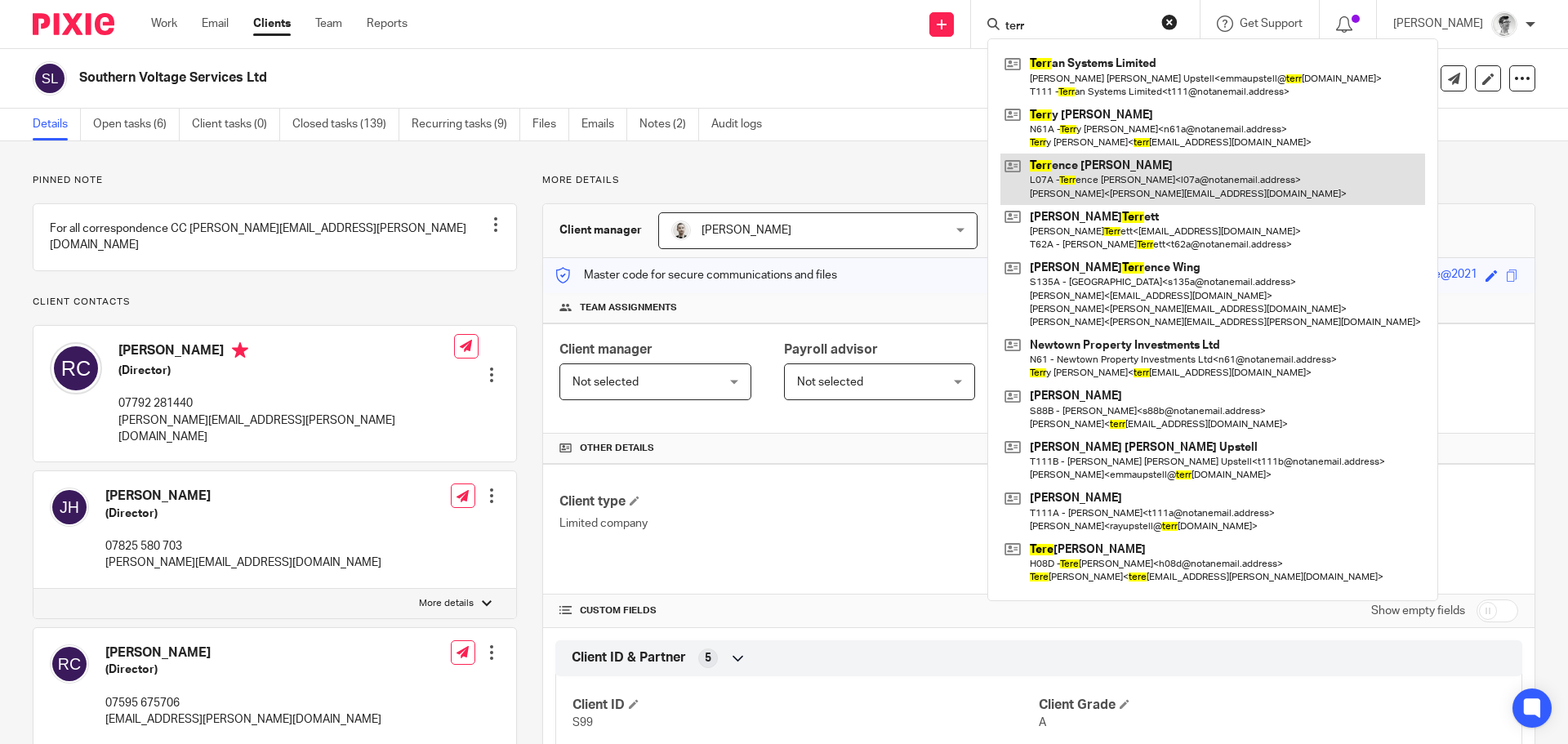
type input "terr"
click at [1213, 184] on link at bounding box center [1213, 179] width 425 height 51
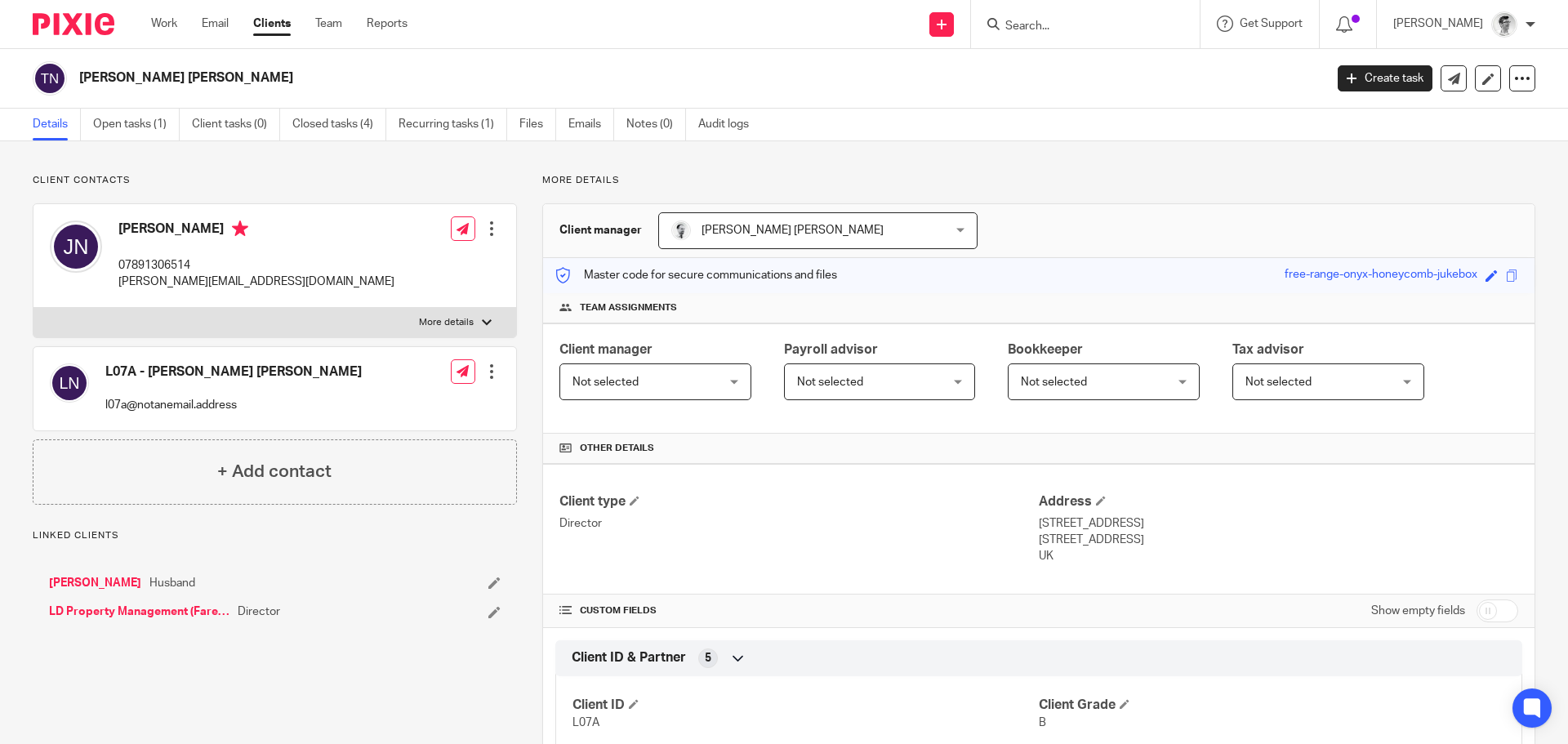
drag, startPoint x: 0, startPoint y: 0, endPoint x: 77, endPoint y: 78, distance: 109.6
click at [77, 78] on div "[PERSON_NAME] [PERSON_NAME]" at bounding box center [672, 78] width 1280 height 34
copy h2 "[PERSON_NAME] [PERSON_NAME]"
